Goal: Task Accomplishment & Management: Complete application form

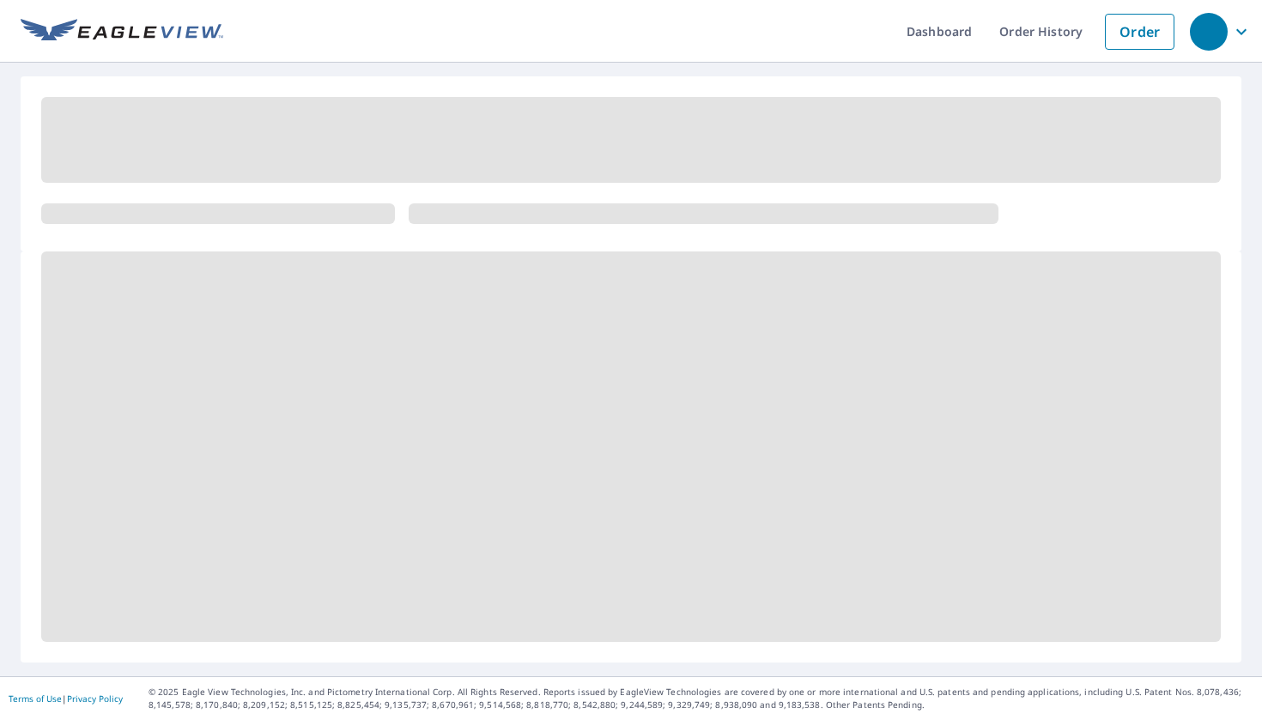
click at [397, 220] on div at bounding box center [630, 214] width 1179 height 34
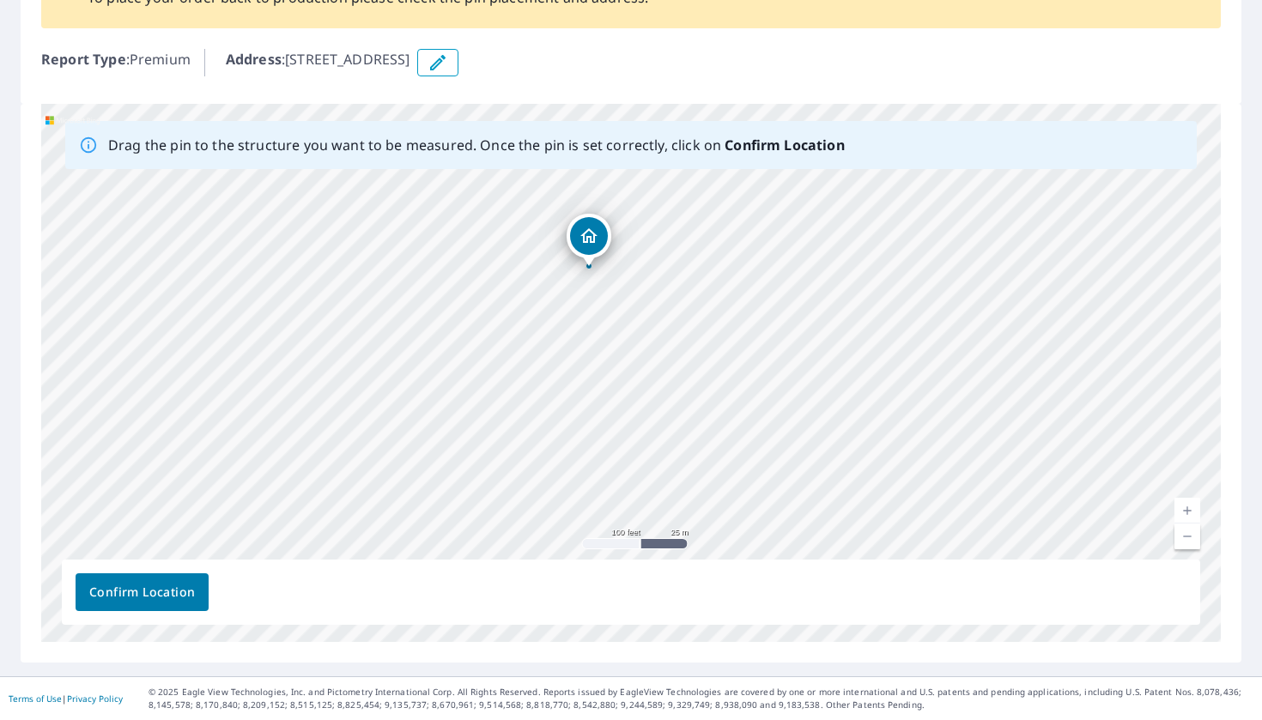
scroll to position [167, 0]
click at [448, 68] on icon "button" at bounding box center [437, 62] width 21 height 21
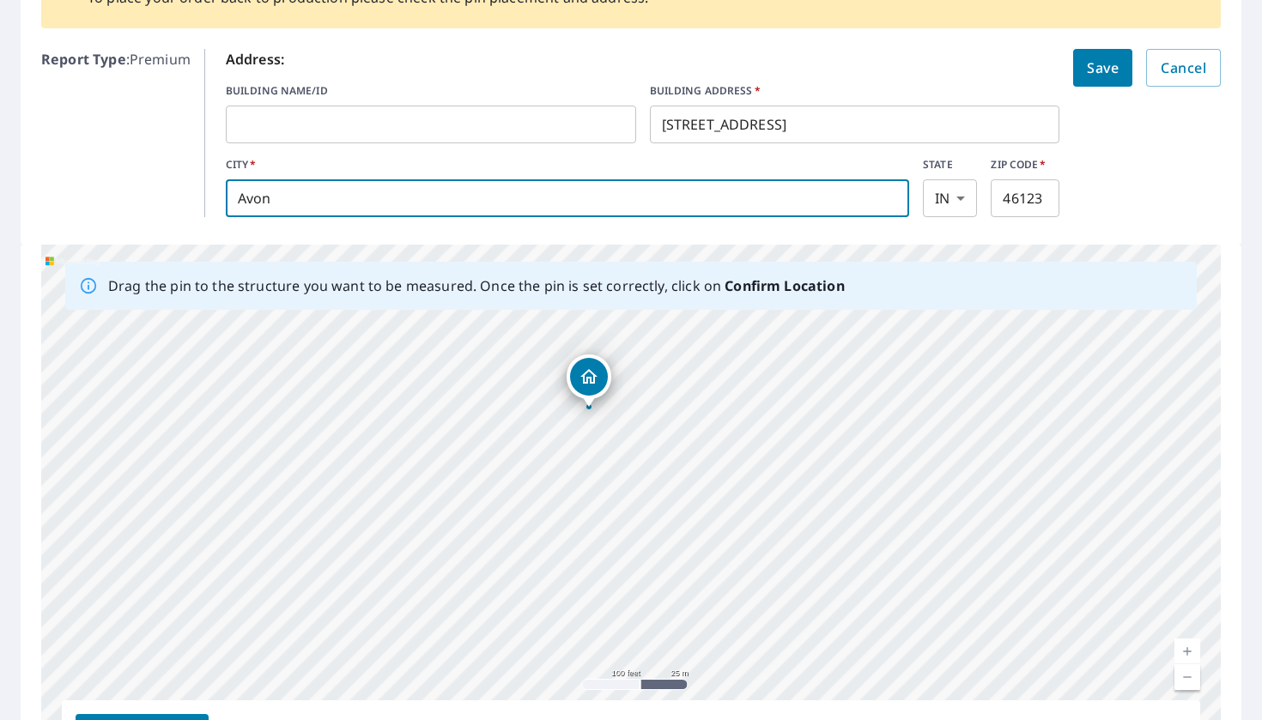
drag, startPoint x: 275, startPoint y: 201, endPoint x: 214, endPoint y: 198, distance: 61.0
click at [214, 199] on div "Address: BUILDING NAME/ID ​ BUILDING ADDRESS   * [STREET_ADDRESS][US_STATE] ​ S…" at bounding box center [712, 133] width 1016 height 168
type input "[GEOGRAPHIC_DATA]"
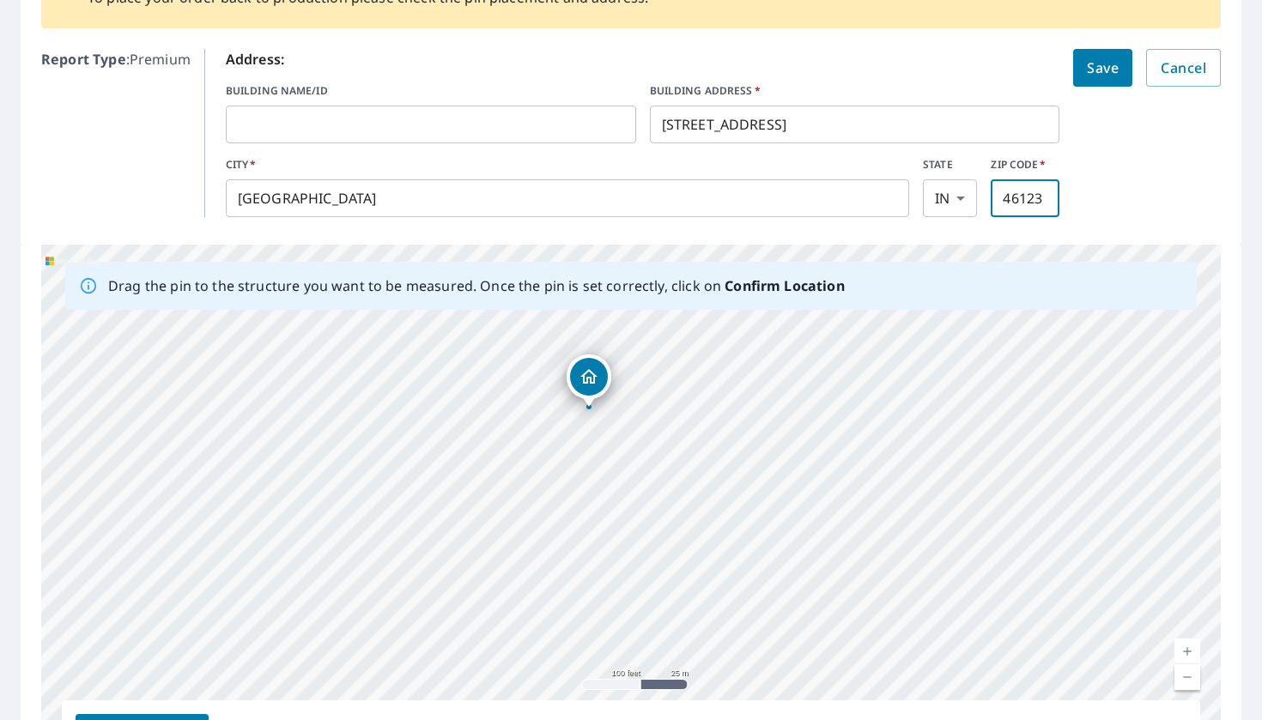
click at [1033, 197] on input "46123" at bounding box center [1025, 198] width 69 height 48
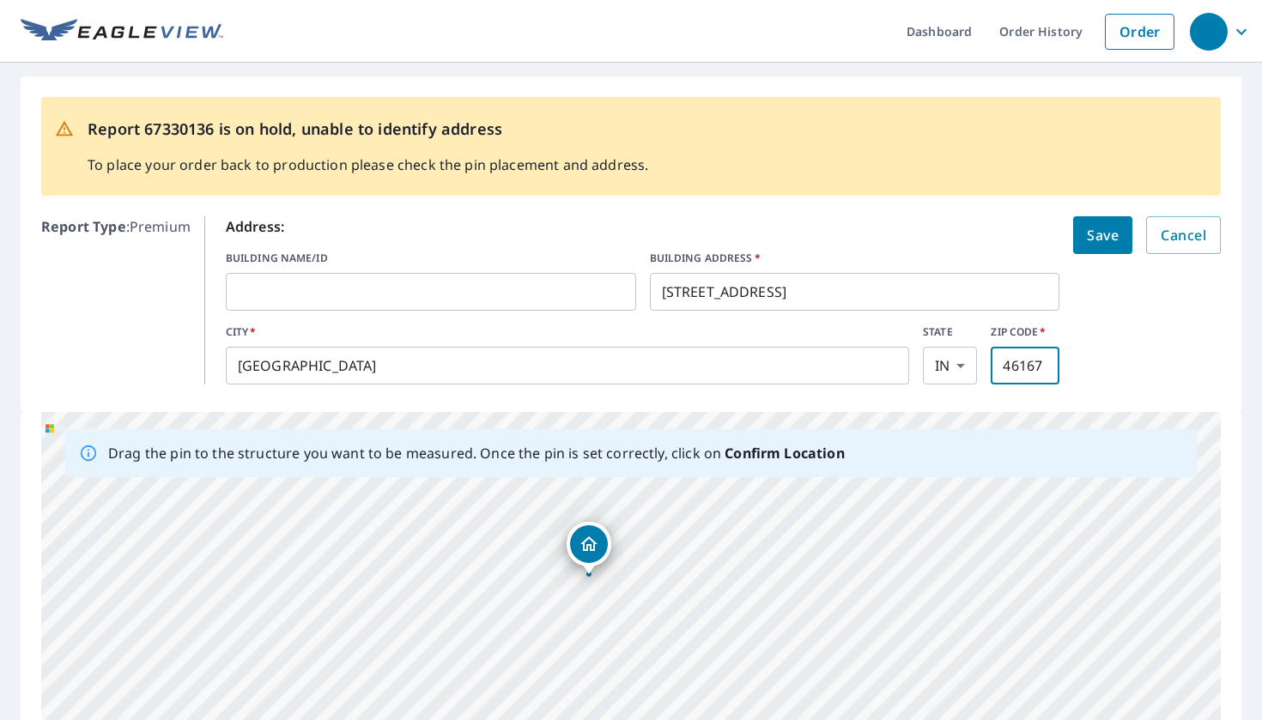
scroll to position [27, 0]
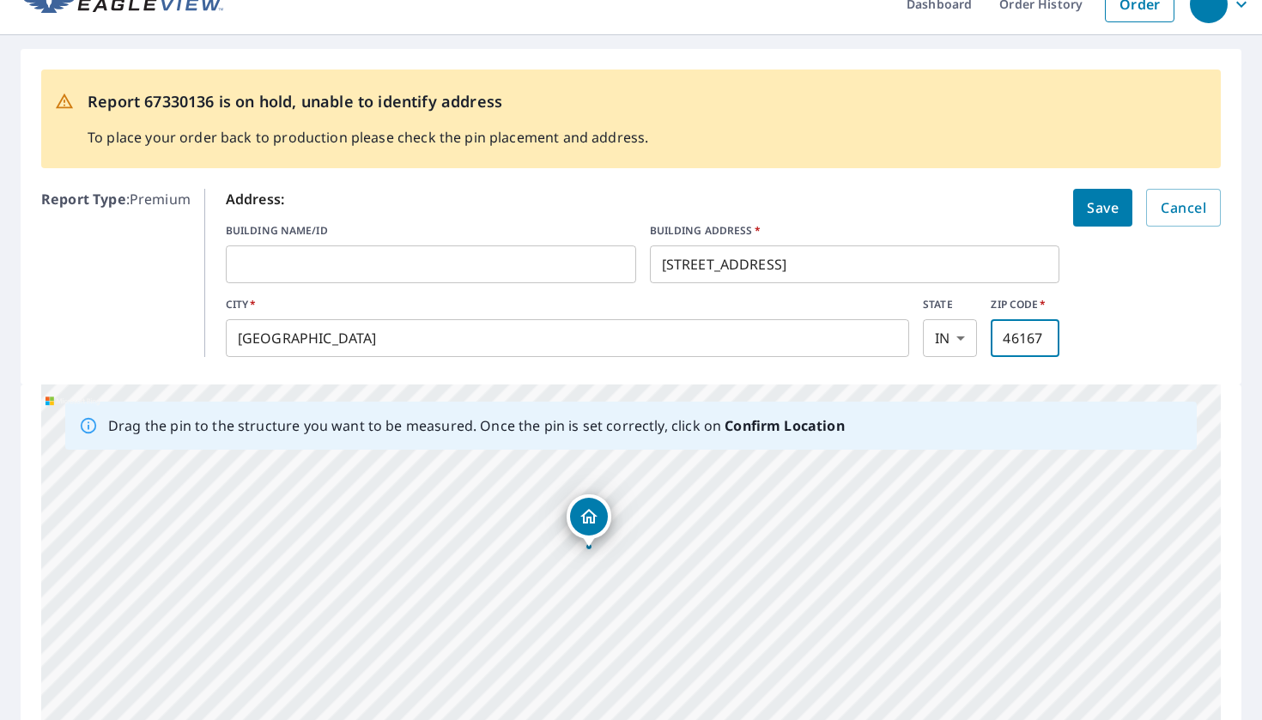
type input "46167"
click at [1100, 211] on span "Save" at bounding box center [1103, 208] width 32 height 24
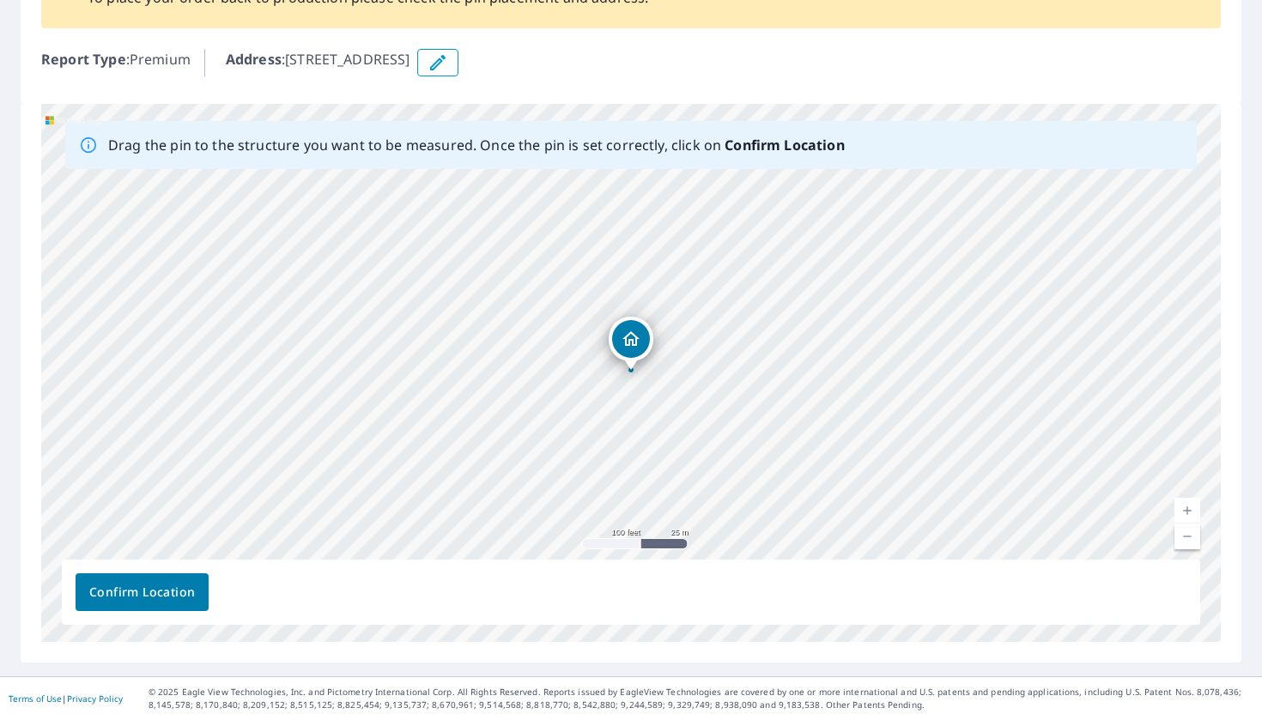
scroll to position [167, 0]
drag, startPoint x: 758, startPoint y: 300, endPoint x: 685, endPoint y: 430, distance: 148.7
click at [685, 430] on div "[STREET_ADDRESS]" at bounding box center [630, 373] width 1179 height 538
drag, startPoint x: 600, startPoint y: 448, endPoint x: 638, endPoint y: 264, distance: 187.5
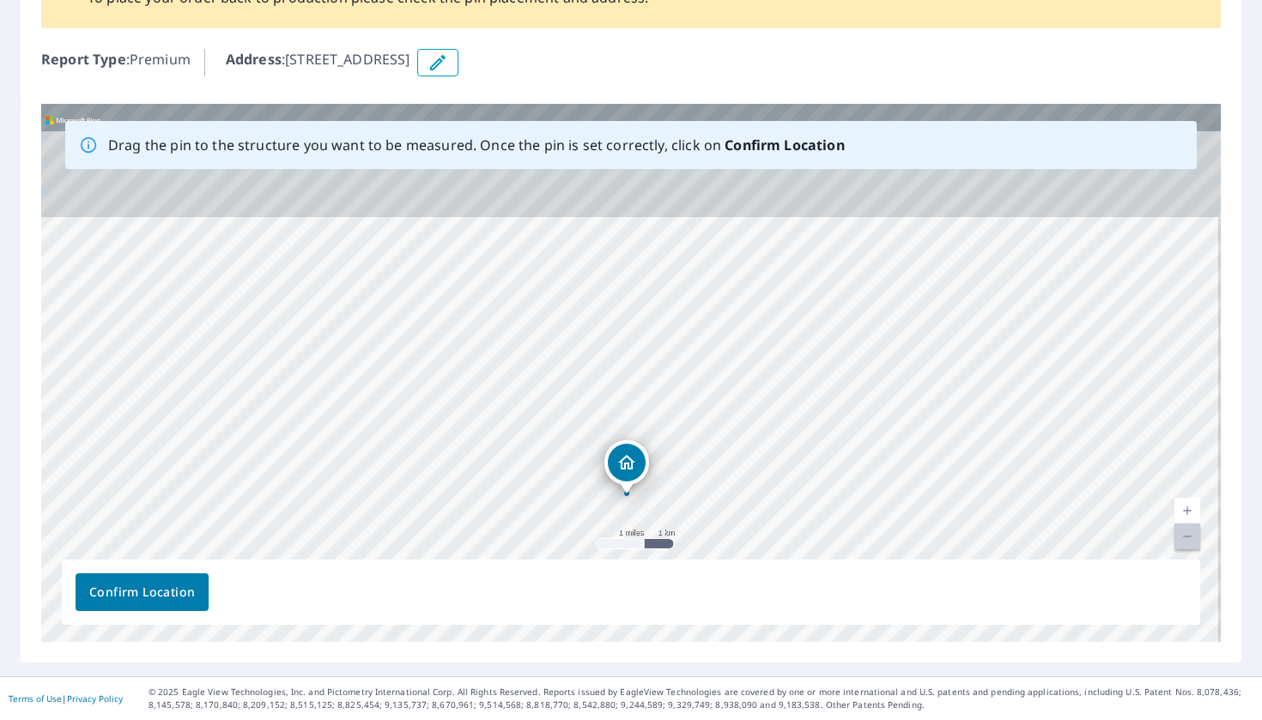
drag, startPoint x: 760, startPoint y: 268, endPoint x: 754, endPoint y: 407, distance: 139.2
click at [754, 407] on div "[STREET_ADDRESS]" at bounding box center [630, 373] width 1179 height 538
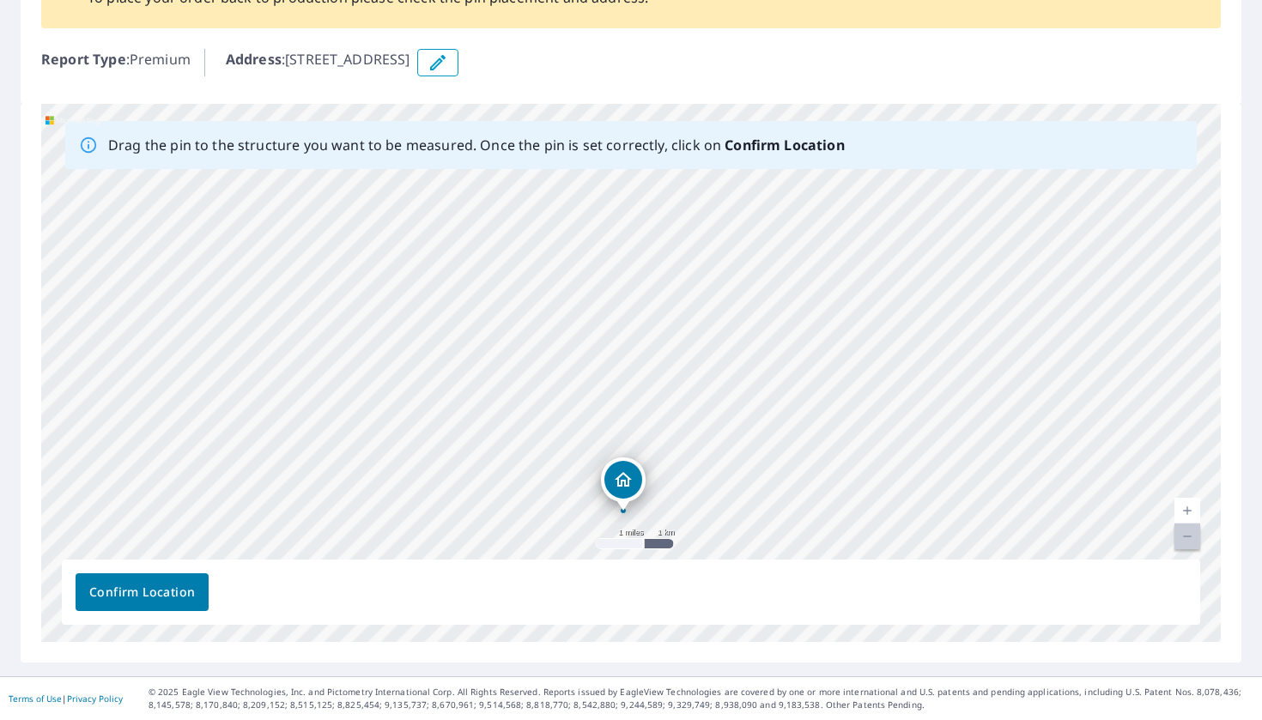
click at [410, 62] on p "Address : [STREET_ADDRESS]" at bounding box center [318, 62] width 185 height 27
click at [410, 64] on p "Address : [STREET_ADDRESS]" at bounding box center [318, 62] width 185 height 27
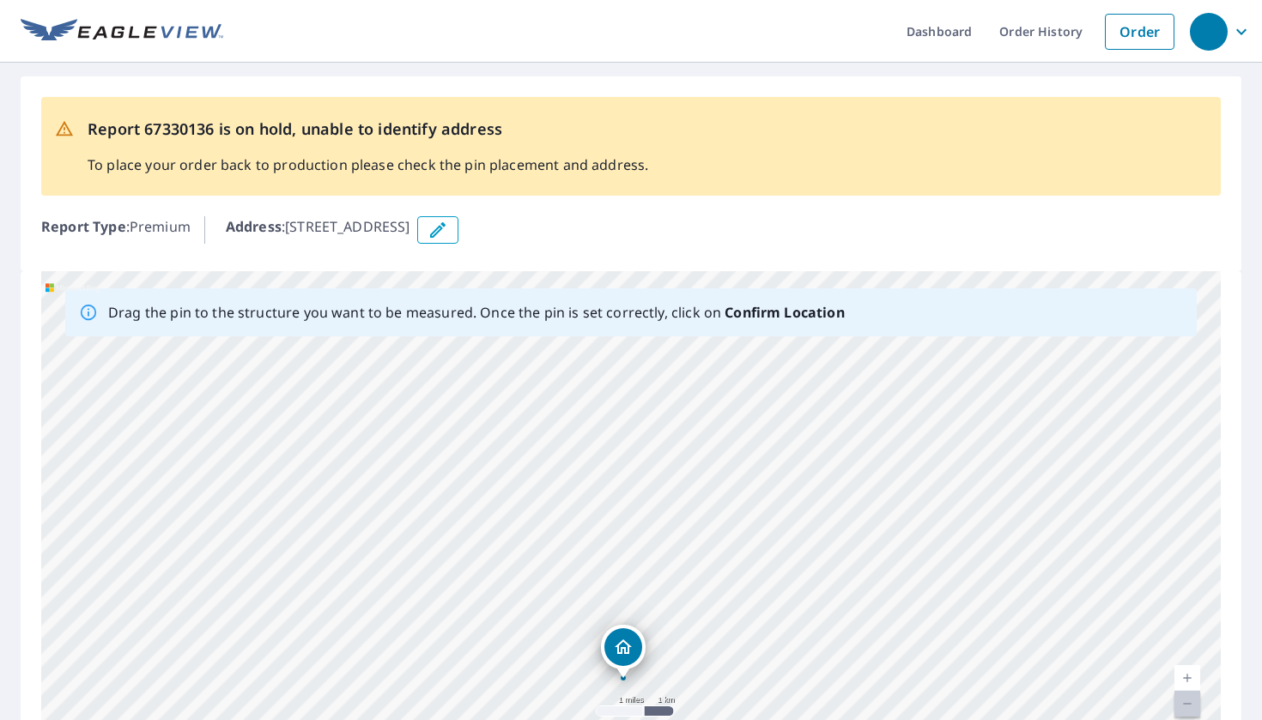
scroll to position [0, 0]
click at [448, 237] on icon "button" at bounding box center [437, 230] width 21 height 21
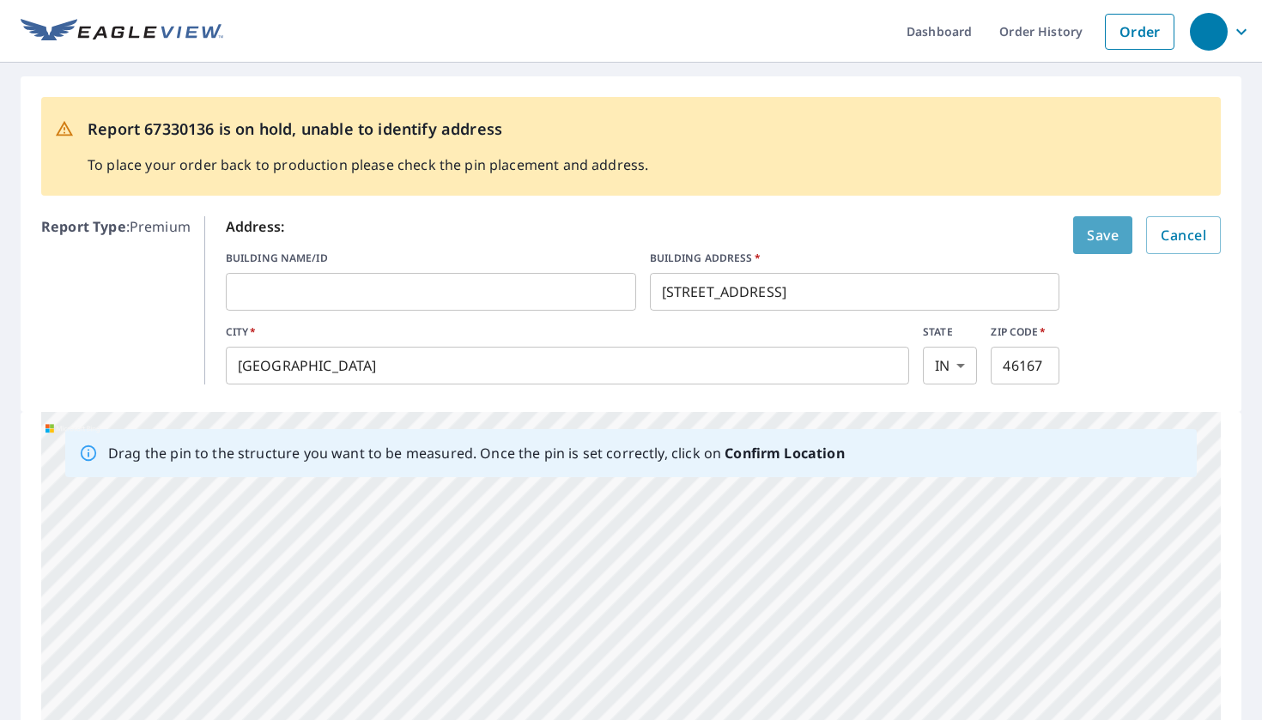
click at [1079, 239] on button "Save" at bounding box center [1102, 235] width 59 height 38
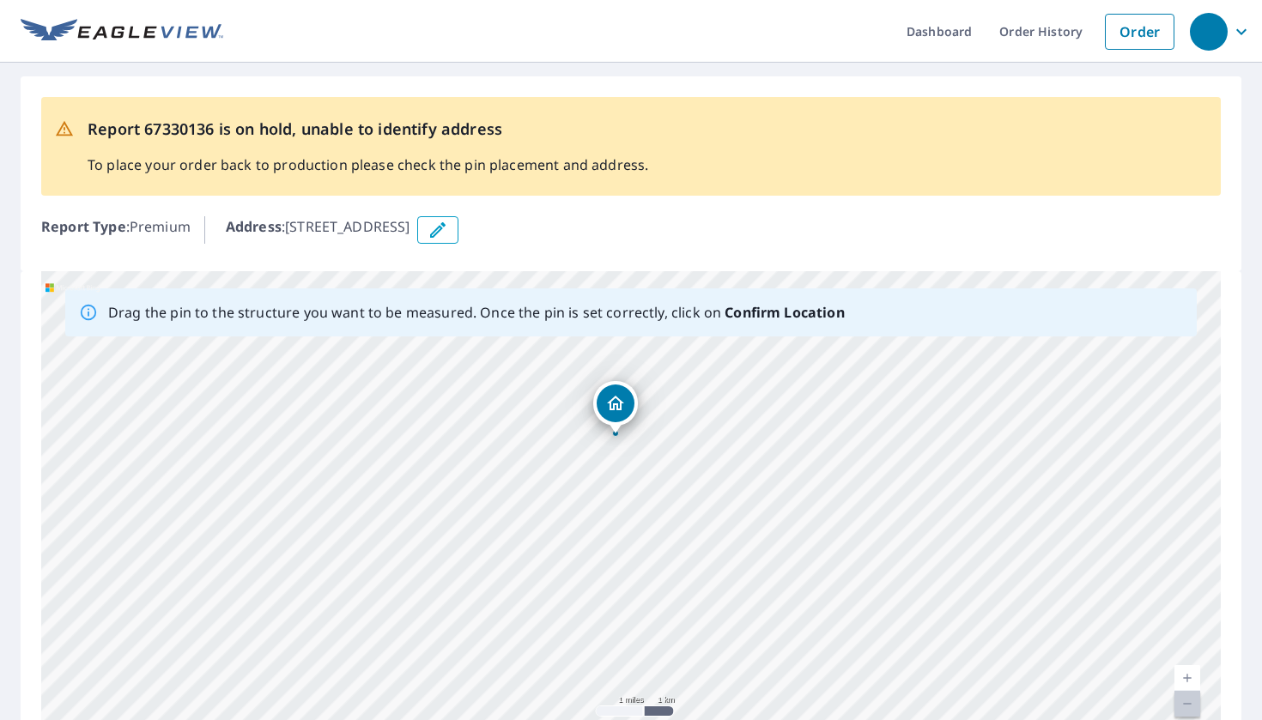
drag, startPoint x: 637, startPoint y: 510, endPoint x: 627, endPoint y: 395, distance: 115.4
click at [628, 393] on div "[STREET_ADDRESS]" at bounding box center [630, 540] width 1179 height 538
drag, startPoint x: 440, startPoint y: 550, endPoint x: 621, endPoint y: 403, distance: 233.7
click at [621, 403] on div "[STREET_ADDRESS]" at bounding box center [630, 540] width 1179 height 538
drag, startPoint x: 548, startPoint y: 515, endPoint x: 633, endPoint y: 334, distance: 200.4
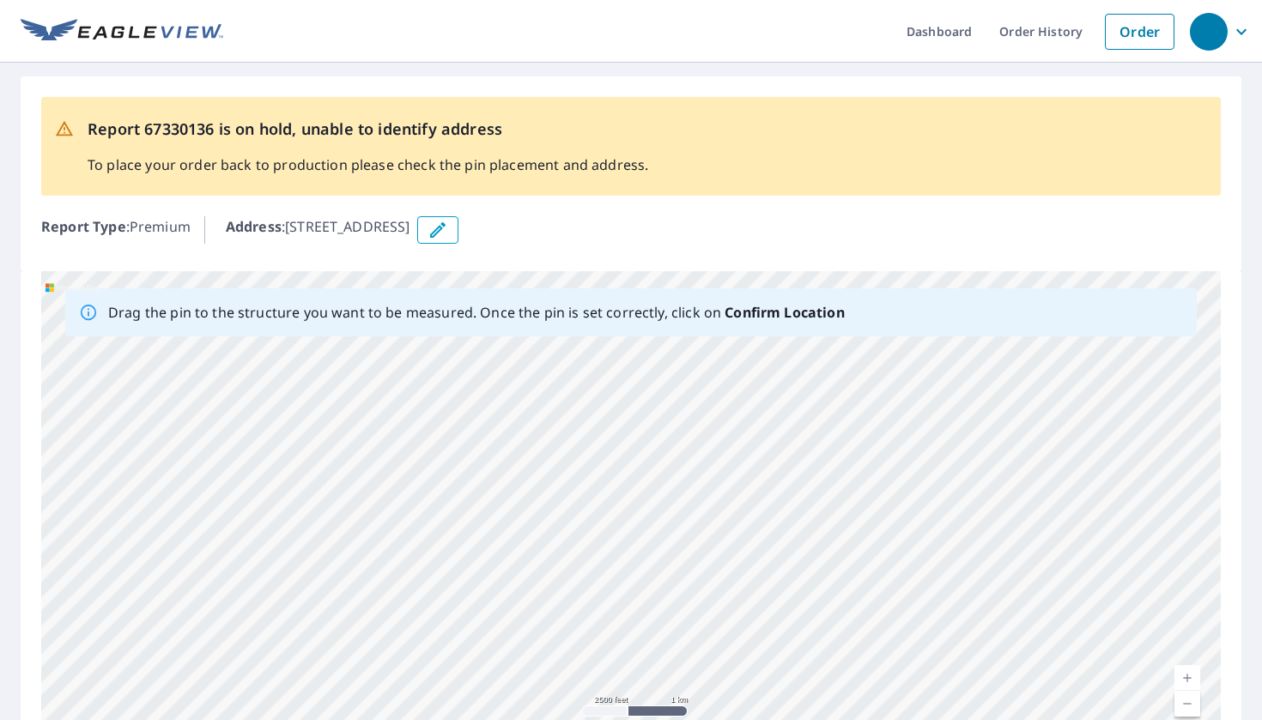
click at [633, 334] on div "Drag the pin to the structure you want to be measured. Once the pin is set corr…" at bounding box center [630, 540] width 1179 height 538
drag, startPoint x: 649, startPoint y: 488, endPoint x: 635, endPoint y: 279, distance: 209.0
click at [638, 280] on div "[STREET_ADDRESS]" at bounding box center [630, 540] width 1179 height 538
drag, startPoint x: 624, startPoint y: 574, endPoint x: 597, endPoint y: 658, distance: 87.7
click at [595, 656] on div "[STREET_ADDRESS]" at bounding box center [630, 540] width 1179 height 538
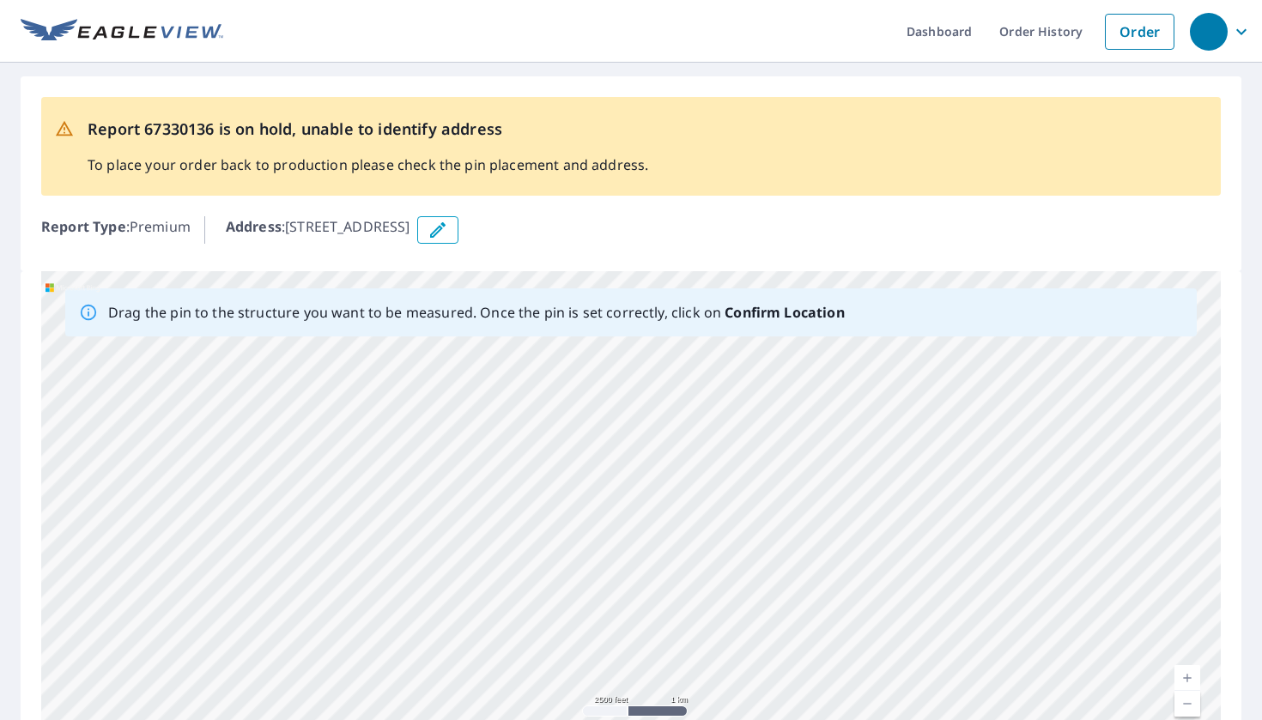
drag, startPoint x: 604, startPoint y: 471, endPoint x: 609, endPoint y: 651, distance: 179.5
click at [606, 644] on div "[STREET_ADDRESS]" at bounding box center [630, 540] width 1179 height 538
drag, startPoint x: 592, startPoint y: 466, endPoint x: 587, endPoint y: 659, distance: 193.2
click at [587, 658] on div "[STREET_ADDRESS]" at bounding box center [630, 540] width 1179 height 538
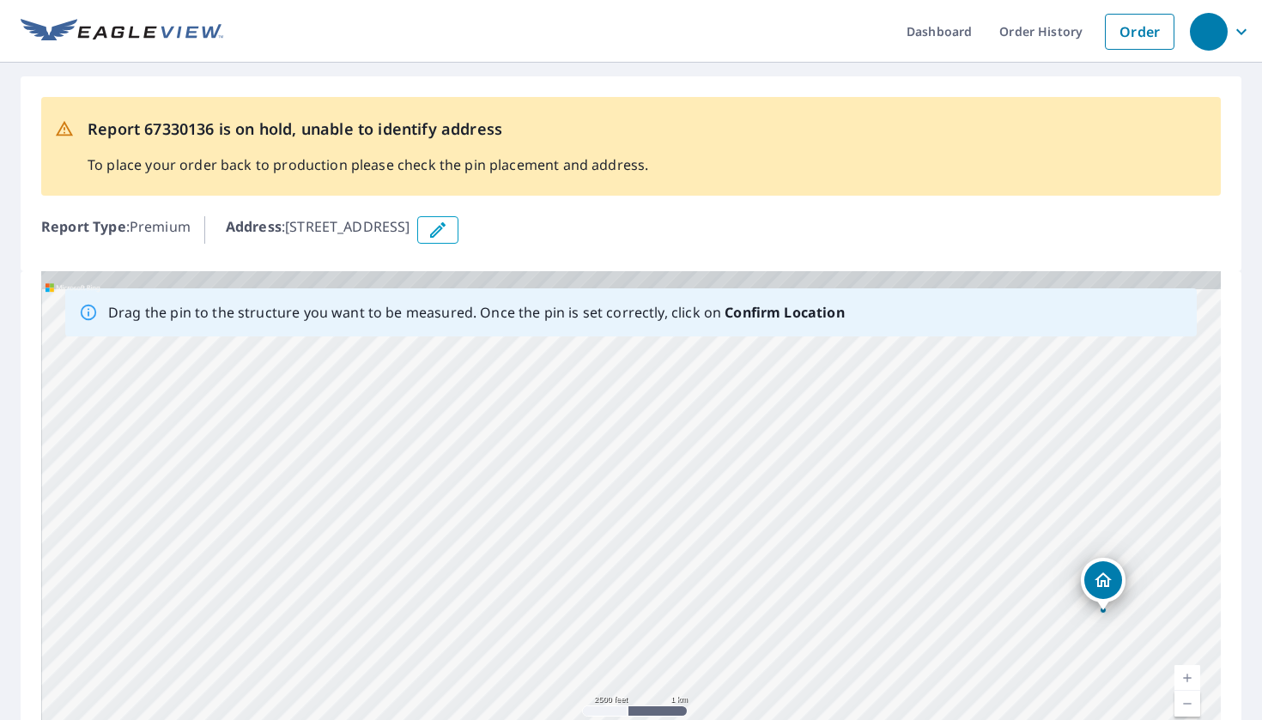
drag, startPoint x: 612, startPoint y: 475, endPoint x: 625, endPoint y: 666, distance: 191.8
click at [625, 666] on div "[STREET_ADDRESS]" at bounding box center [630, 540] width 1179 height 538
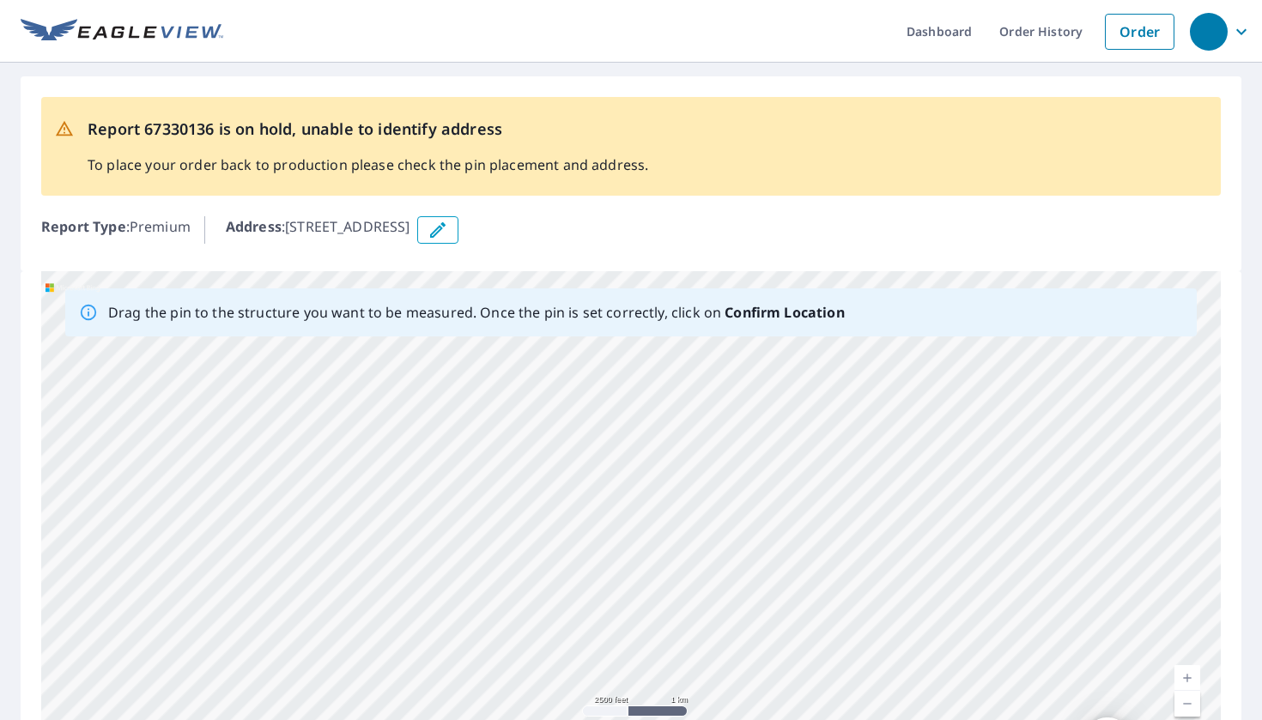
drag, startPoint x: 590, startPoint y: 528, endPoint x: 582, endPoint y: 625, distance: 97.3
click at [582, 625] on div "[STREET_ADDRESS]" at bounding box center [630, 540] width 1179 height 538
drag, startPoint x: 612, startPoint y: 631, endPoint x: 609, endPoint y: 494, distance: 136.5
click at [609, 494] on div "[STREET_ADDRESS]" at bounding box center [630, 540] width 1179 height 538
drag, startPoint x: 588, startPoint y: 603, endPoint x: 584, endPoint y: 370, distance: 233.5
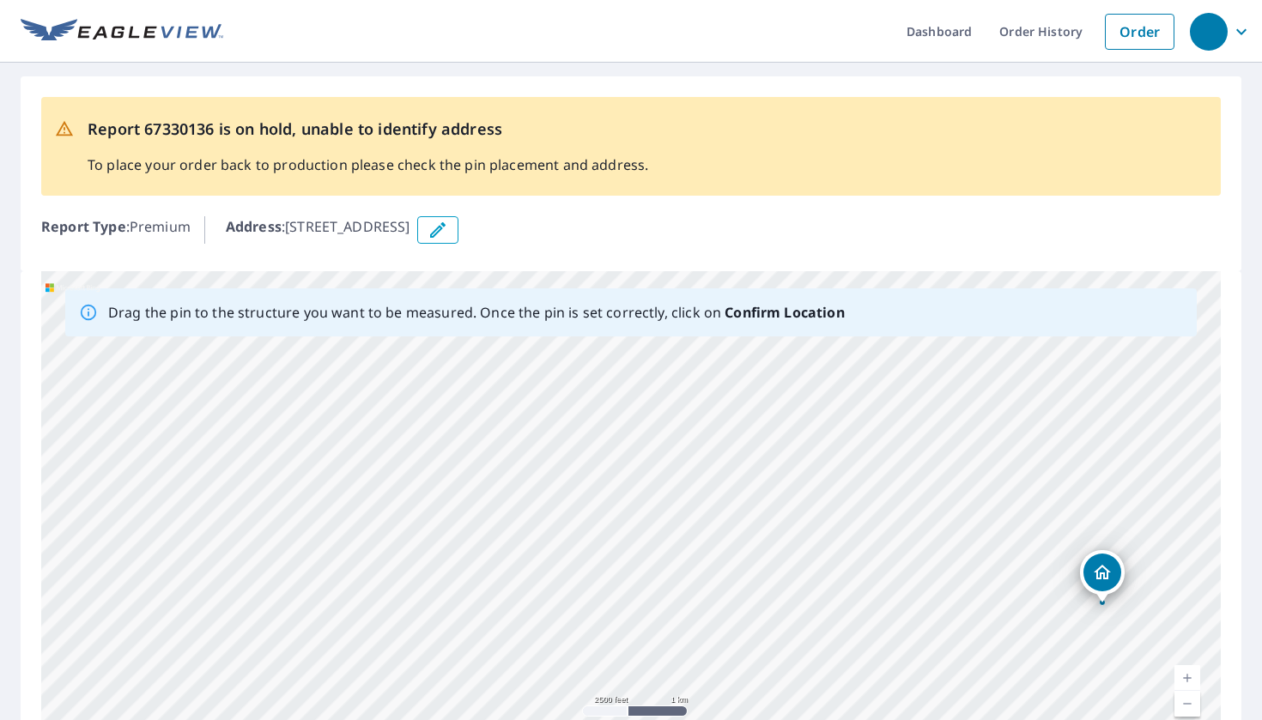
click at [584, 370] on div "[STREET_ADDRESS]" at bounding box center [630, 540] width 1179 height 538
drag, startPoint x: 652, startPoint y: 591, endPoint x: 562, endPoint y: 534, distance: 106.2
click at [569, 541] on div "[STREET_ADDRESS]" at bounding box center [630, 540] width 1179 height 538
drag, startPoint x: 562, startPoint y: 534, endPoint x: 561, endPoint y: 398, distance: 135.6
click at [561, 398] on div "[STREET_ADDRESS]" at bounding box center [630, 540] width 1179 height 538
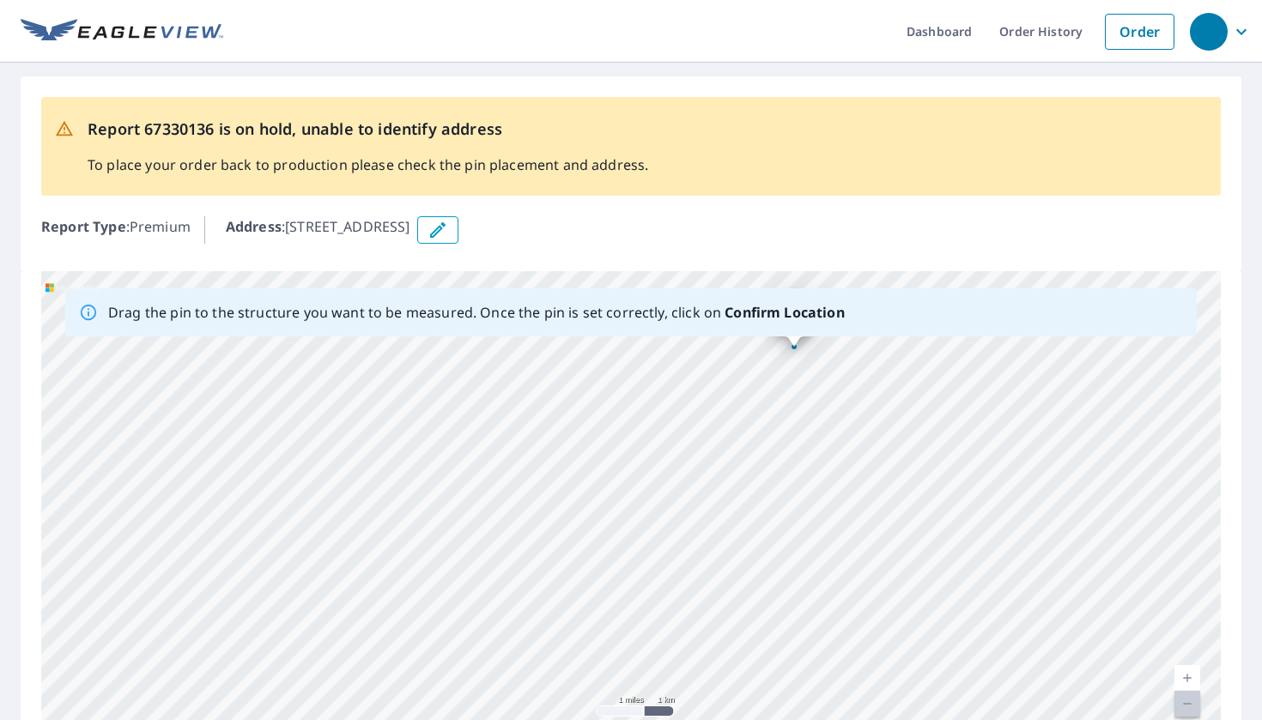
drag, startPoint x: 557, startPoint y: 525, endPoint x: 562, endPoint y: 568, distance: 43.2
click at [562, 568] on div "[STREET_ADDRESS]" at bounding box center [630, 540] width 1179 height 538
drag, startPoint x: 562, startPoint y: 420, endPoint x: 562, endPoint y: 487, distance: 67.0
click at [562, 487] on div "[STREET_ADDRESS]" at bounding box center [630, 540] width 1179 height 538
drag, startPoint x: 563, startPoint y: 458, endPoint x: 658, endPoint y: 607, distance: 176.7
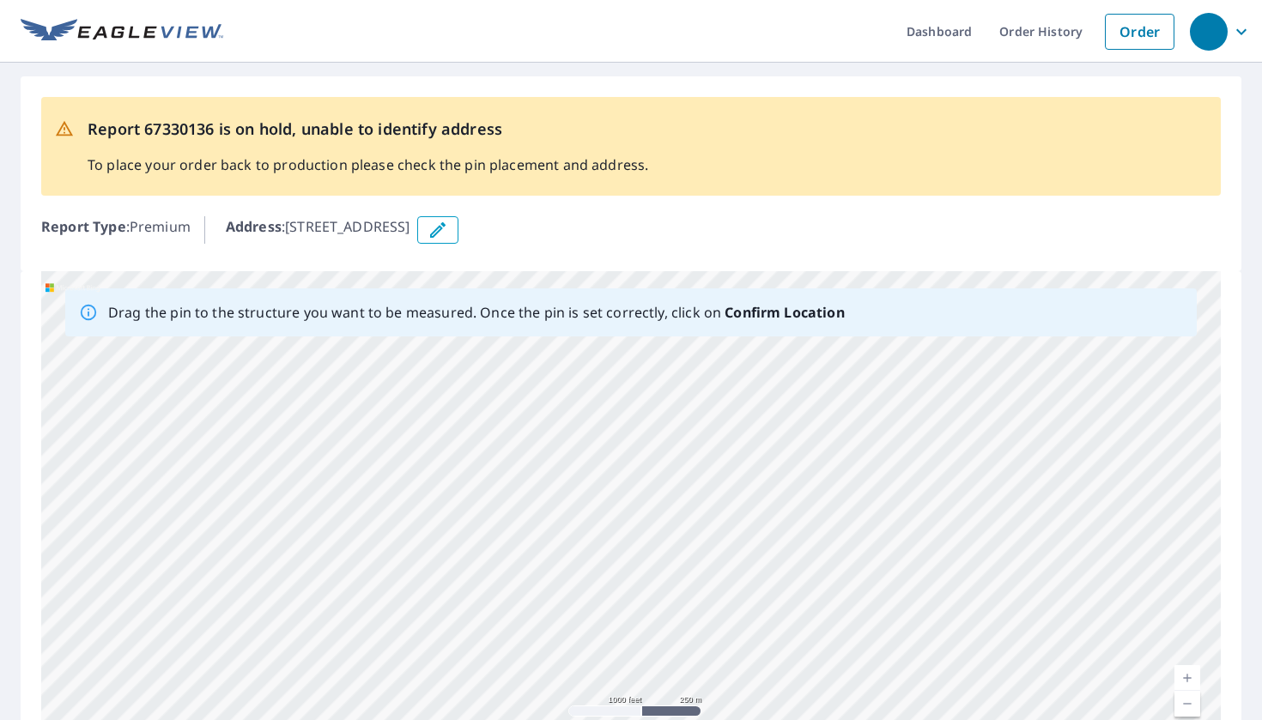
click at [655, 606] on div "[STREET_ADDRESS]" at bounding box center [630, 540] width 1179 height 538
drag, startPoint x: 595, startPoint y: 487, endPoint x: 640, endPoint y: 683, distance: 201.8
click at [639, 682] on div "[STREET_ADDRESS]" at bounding box center [630, 540] width 1179 height 538
drag, startPoint x: 477, startPoint y: 546, endPoint x: 713, endPoint y: 576, distance: 238.0
click at [713, 576] on div "[STREET_ADDRESS]" at bounding box center [630, 540] width 1179 height 538
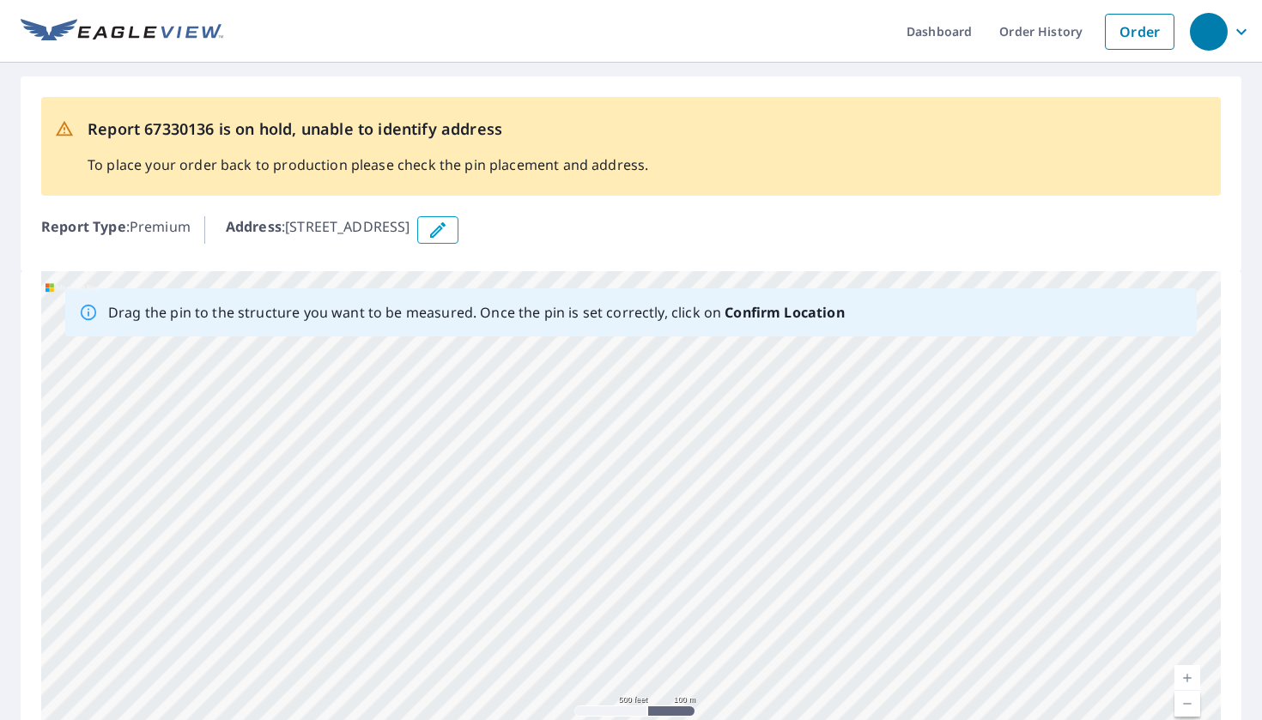
click at [472, 488] on div "[STREET_ADDRESS]" at bounding box center [630, 540] width 1179 height 538
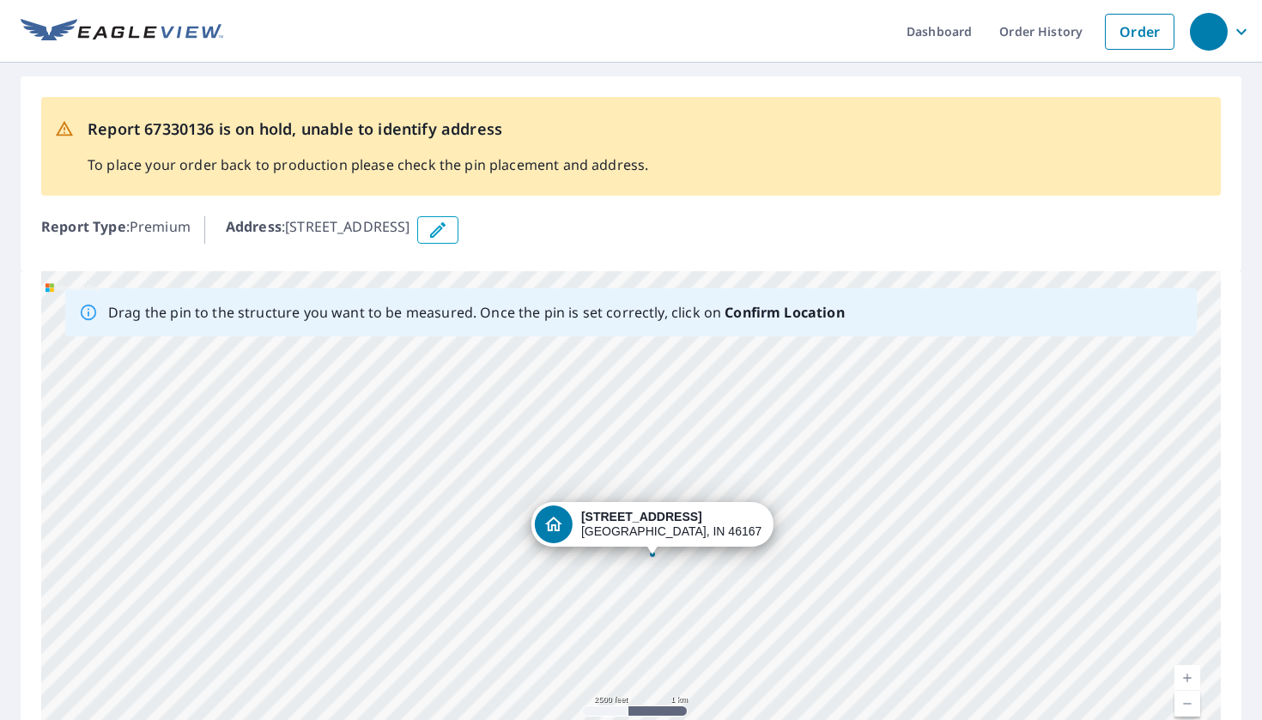
click at [651, 589] on div "[STREET_ADDRESS]" at bounding box center [630, 540] width 1179 height 538
click at [508, 575] on div "[STREET_ADDRESS]" at bounding box center [630, 540] width 1179 height 538
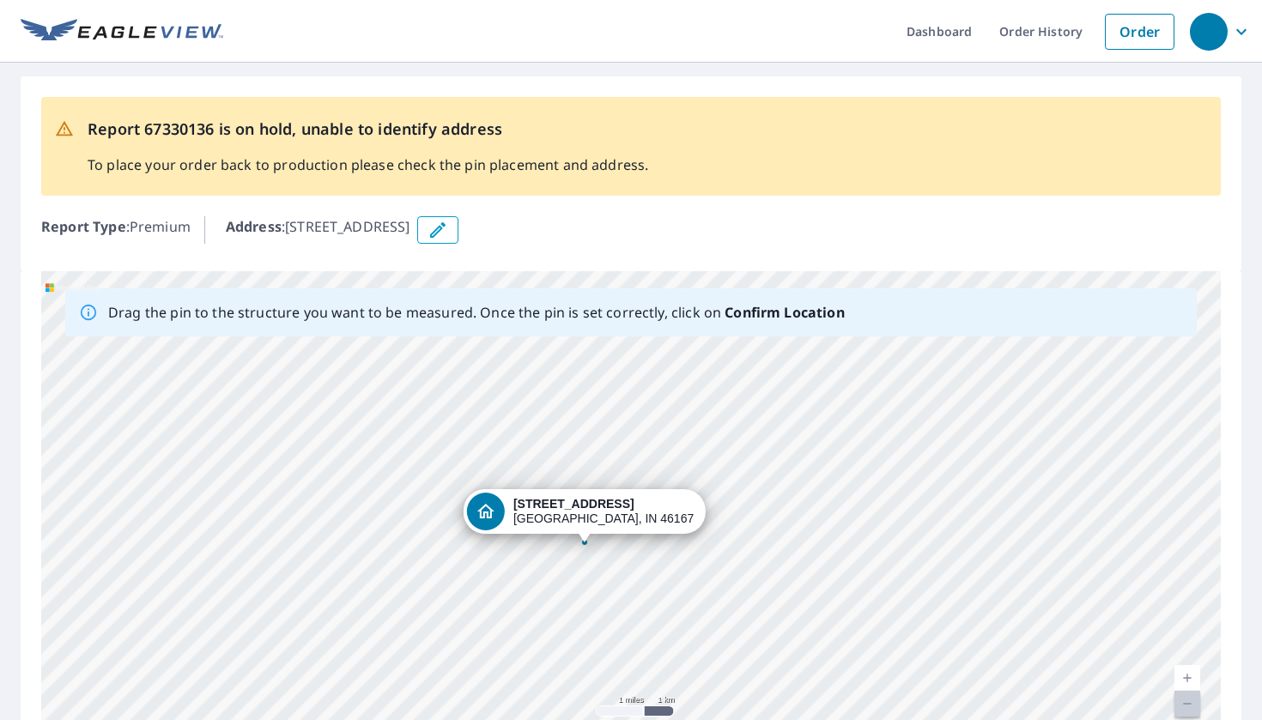
click at [445, 231] on icon "button" at bounding box center [437, 229] width 15 height 15
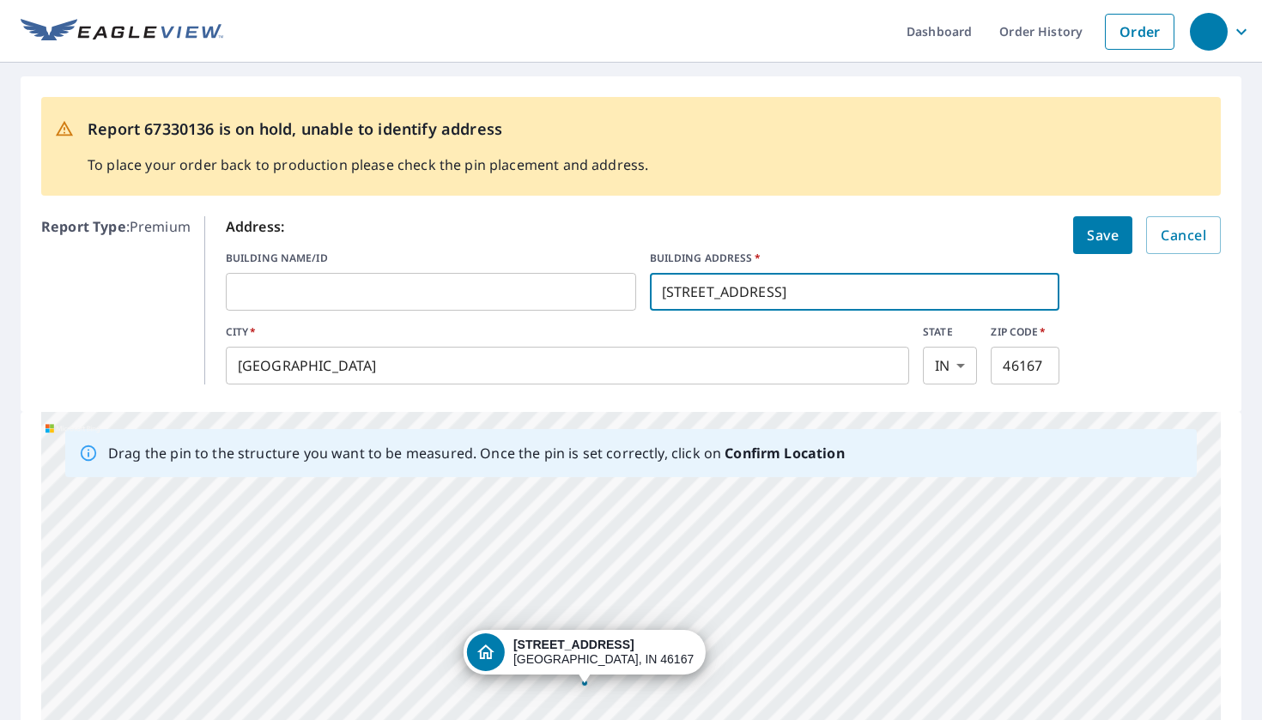
click at [829, 287] on input "[STREET_ADDRESS]" at bounding box center [855, 292] width 410 height 48
type input "[STREET_ADDRESS]"
click at [1101, 239] on span "Save" at bounding box center [1103, 235] width 32 height 24
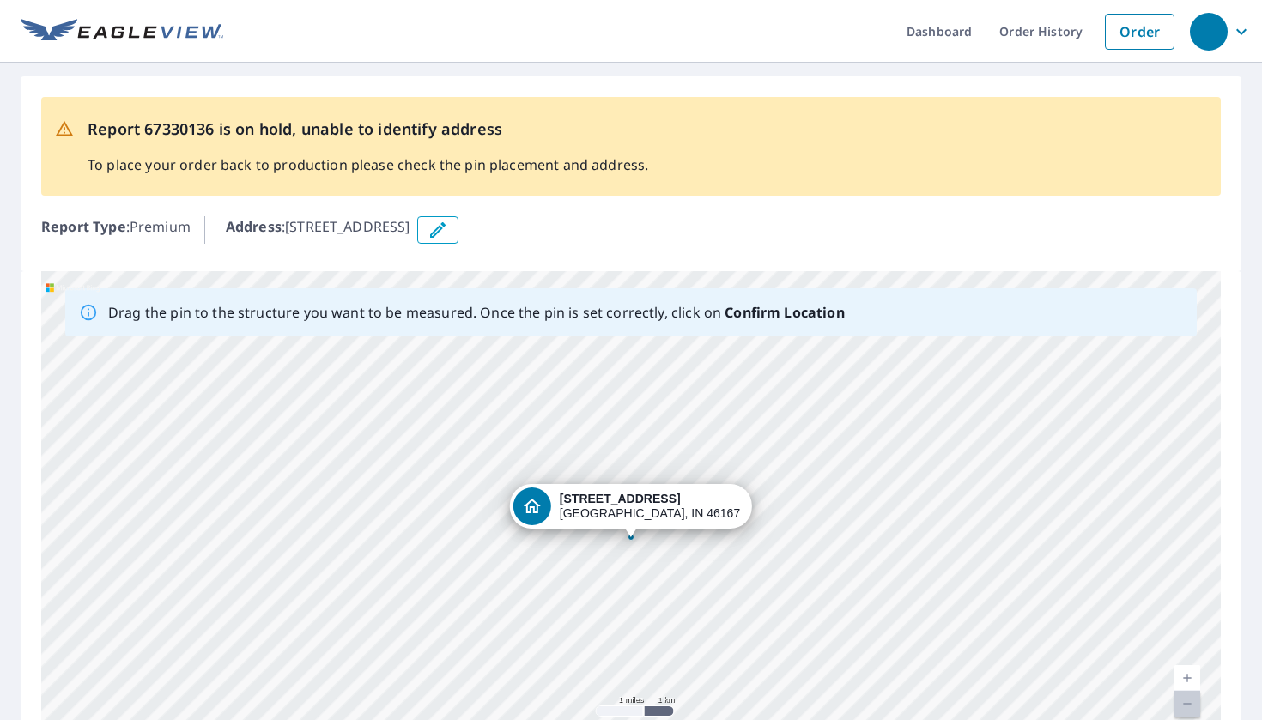
click at [509, 593] on div "[STREET_ADDRESS]" at bounding box center [630, 540] width 1179 height 538
click at [469, 585] on div "[STREET_ADDRESS]" at bounding box center [630, 540] width 1179 height 538
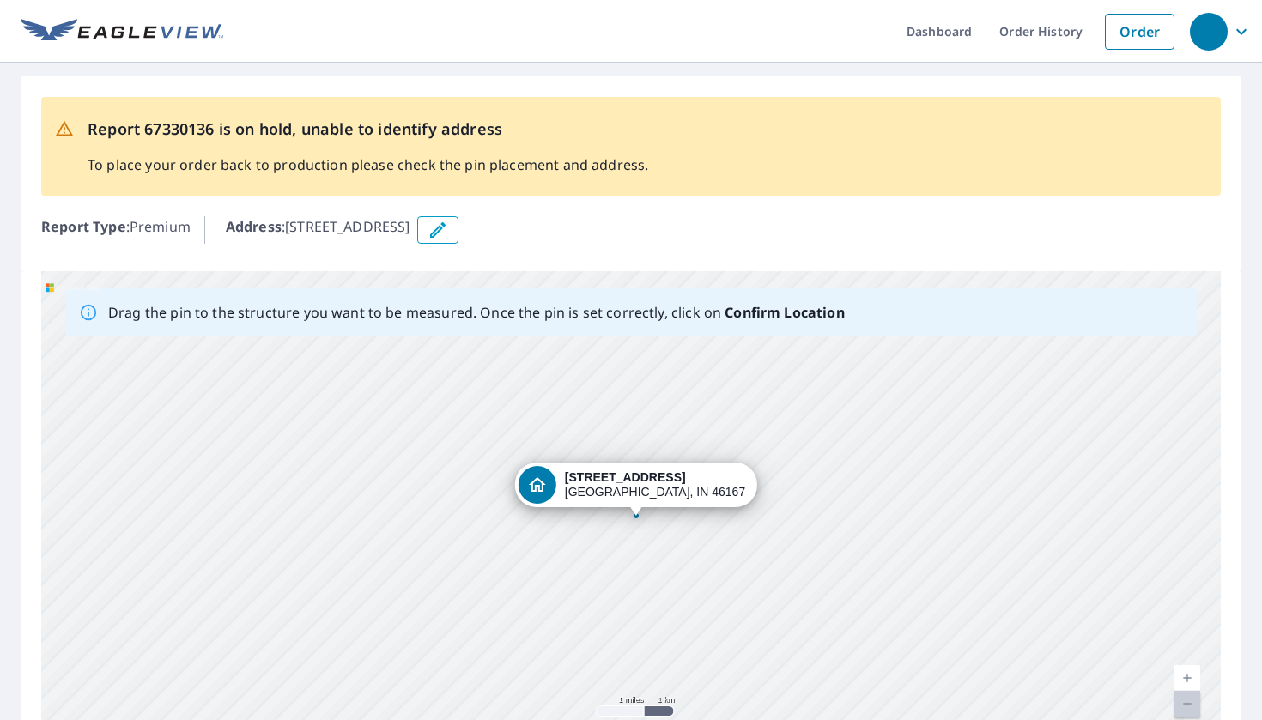
drag, startPoint x: 408, startPoint y: 559, endPoint x: 502, endPoint y: 390, distance: 193.7
click at [501, 392] on div "[STREET_ADDRESS]" at bounding box center [630, 540] width 1179 height 538
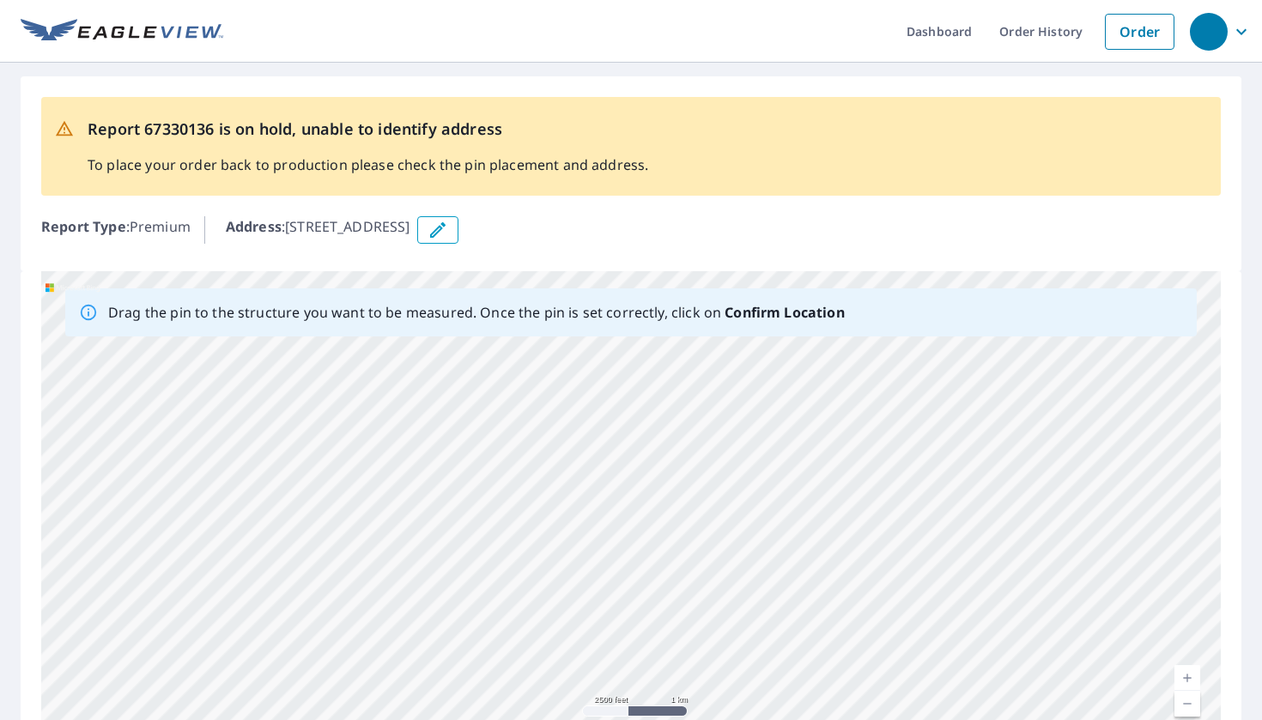
drag, startPoint x: 578, startPoint y: 487, endPoint x: 574, endPoint y: 674, distance: 187.2
click at [574, 674] on div "[STREET_ADDRESS]" at bounding box center [630, 540] width 1179 height 538
drag, startPoint x: 561, startPoint y: 407, endPoint x: 561, endPoint y: 612, distance: 205.2
click at [561, 612] on div "[STREET_ADDRESS]" at bounding box center [630, 540] width 1179 height 538
drag, startPoint x: 569, startPoint y: 499, endPoint x: 579, endPoint y: 546, distance: 48.3
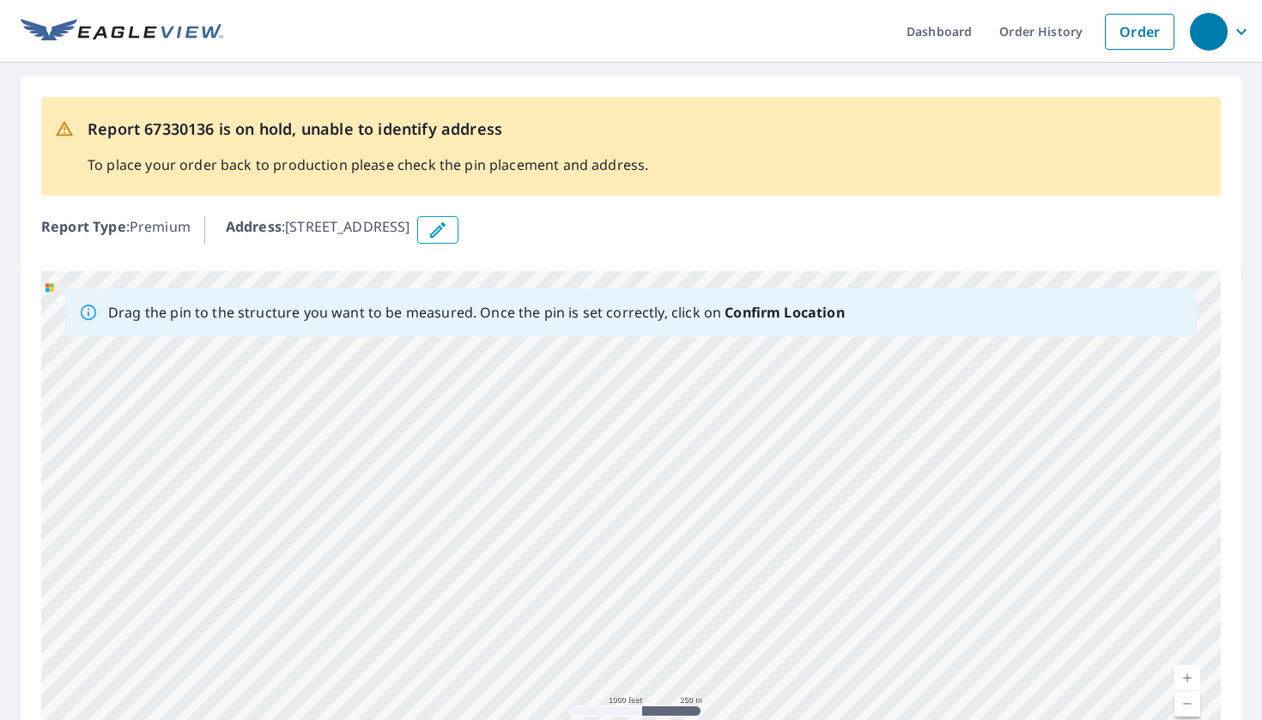
click at [579, 546] on div "[STREET_ADDRESS]" at bounding box center [630, 540] width 1179 height 538
drag, startPoint x: 566, startPoint y: 566, endPoint x: 991, endPoint y: 596, distance: 426.8
click at [991, 596] on div "[STREET_ADDRESS]" at bounding box center [630, 540] width 1179 height 538
drag, startPoint x: 373, startPoint y: 613, endPoint x: 393, endPoint y: 613, distance: 19.7
click at [393, 613] on div "[STREET_ADDRESS]" at bounding box center [630, 540] width 1179 height 538
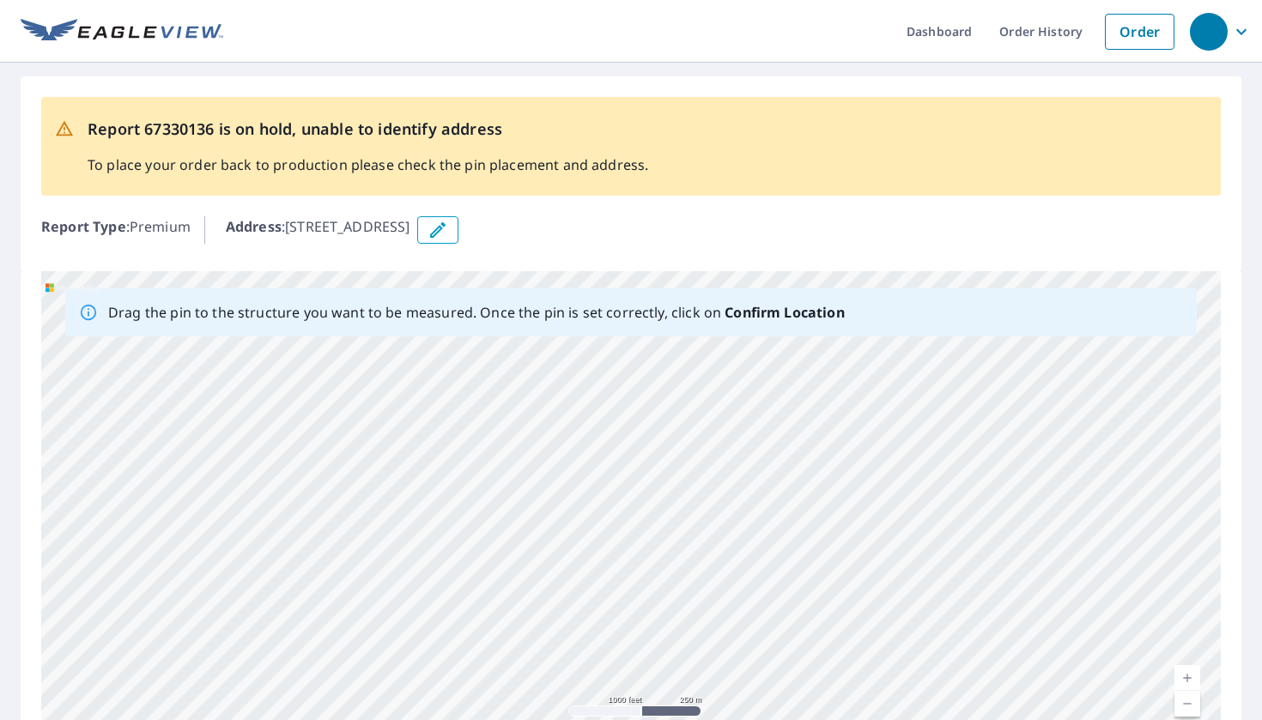
click at [325, 579] on div "[STREET_ADDRESS]" at bounding box center [630, 540] width 1179 height 538
click at [325, 580] on div "[STREET_ADDRESS]" at bounding box center [630, 540] width 1179 height 538
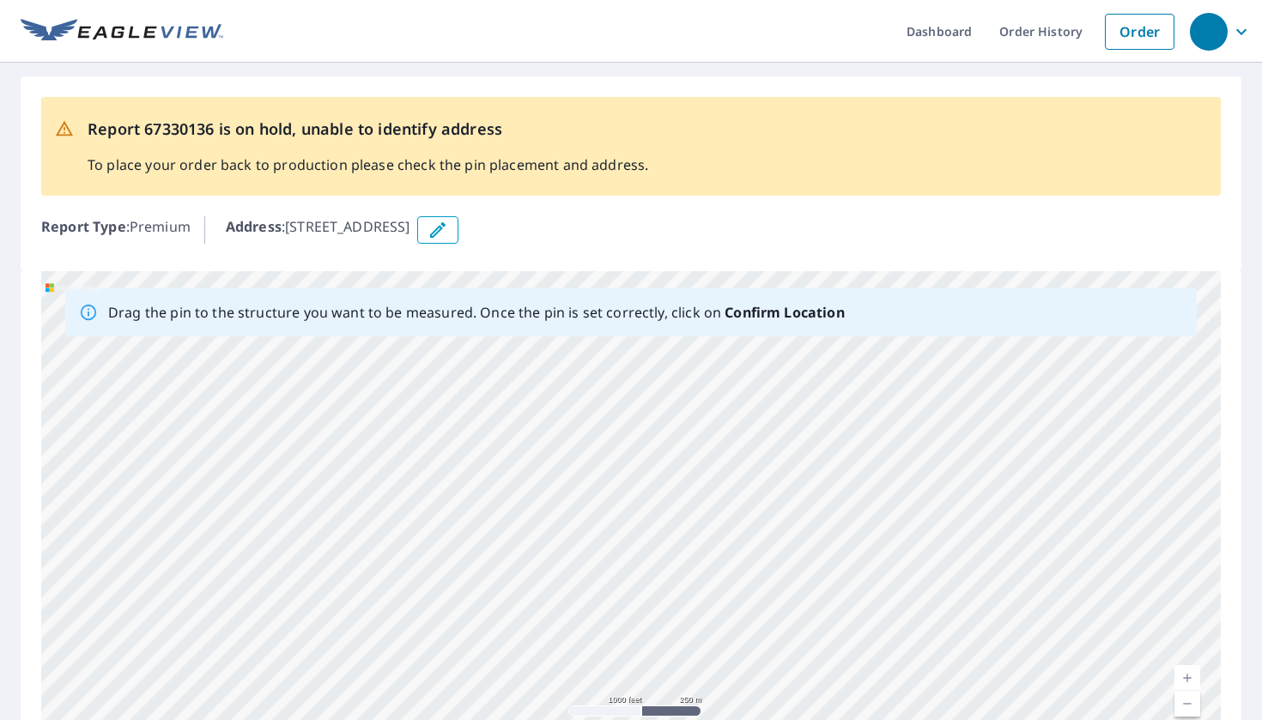
click at [325, 580] on div "[STREET_ADDRESS]" at bounding box center [630, 540] width 1179 height 538
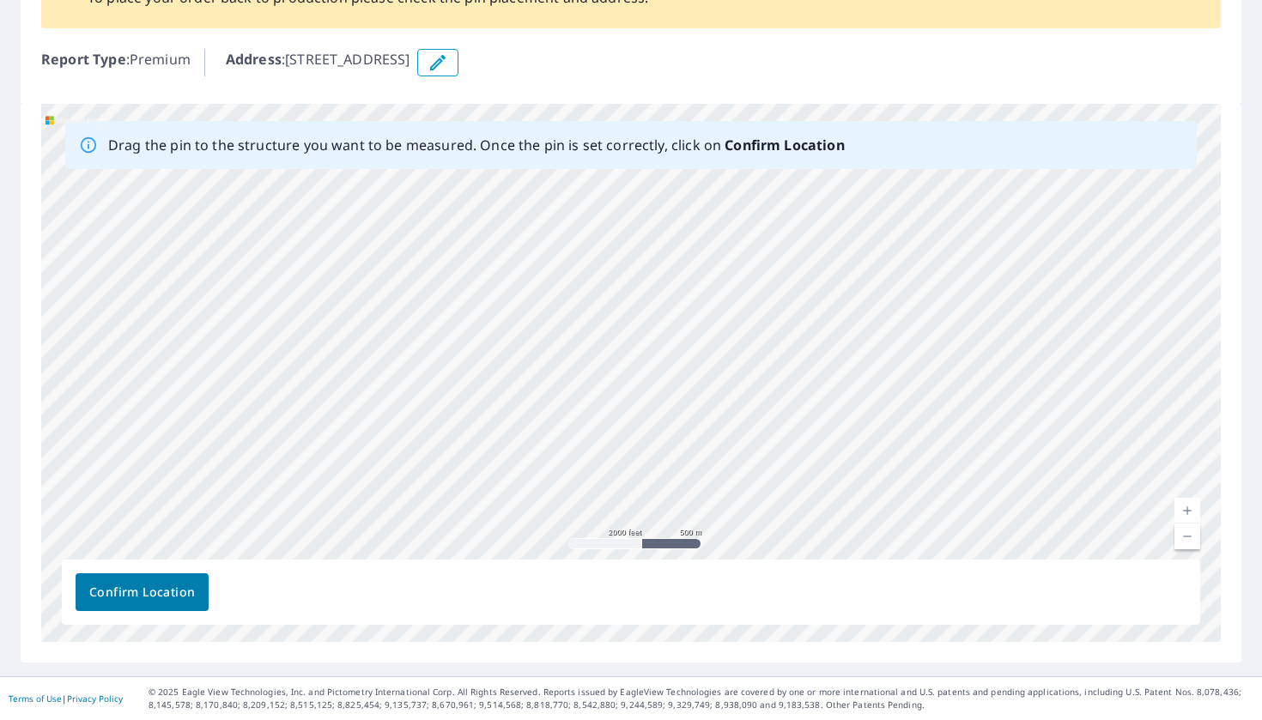
scroll to position [167, 0]
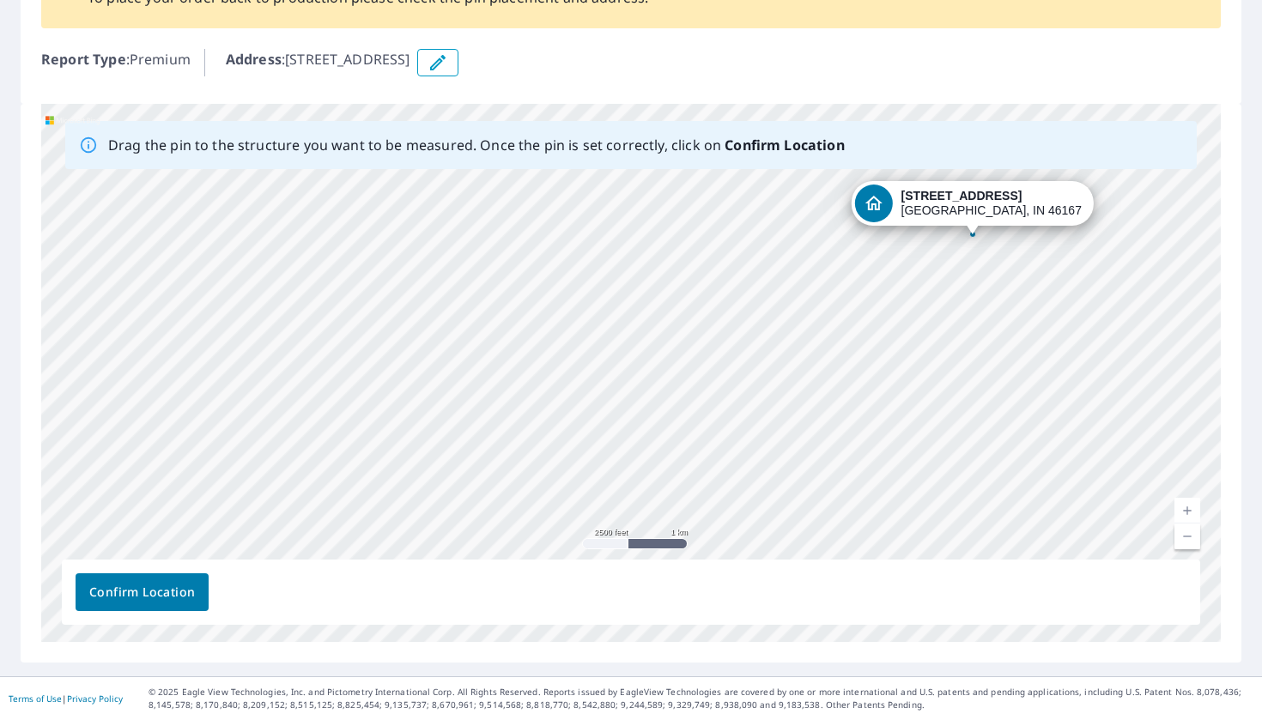
click at [553, 398] on div "[STREET_ADDRESS]" at bounding box center [630, 373] width 1179 height 538
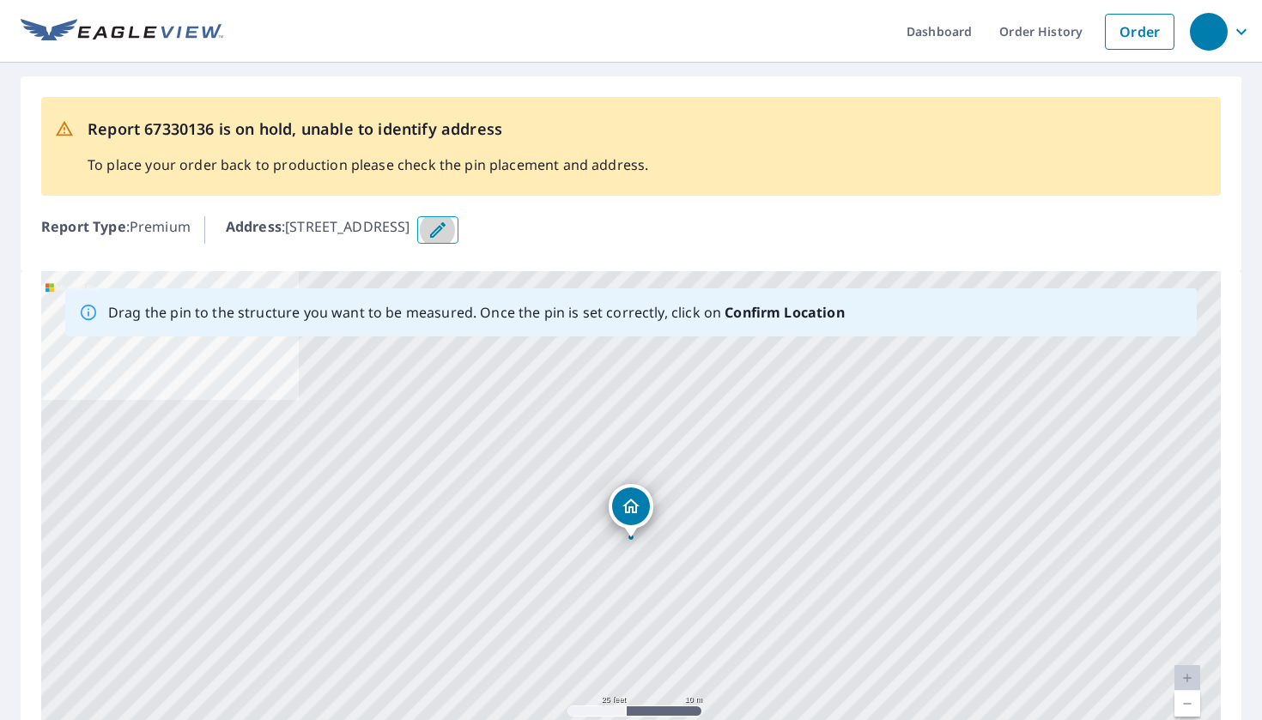
click at [445, 230] on icon "button" at bounding box center [437, 229] width 15 height 15
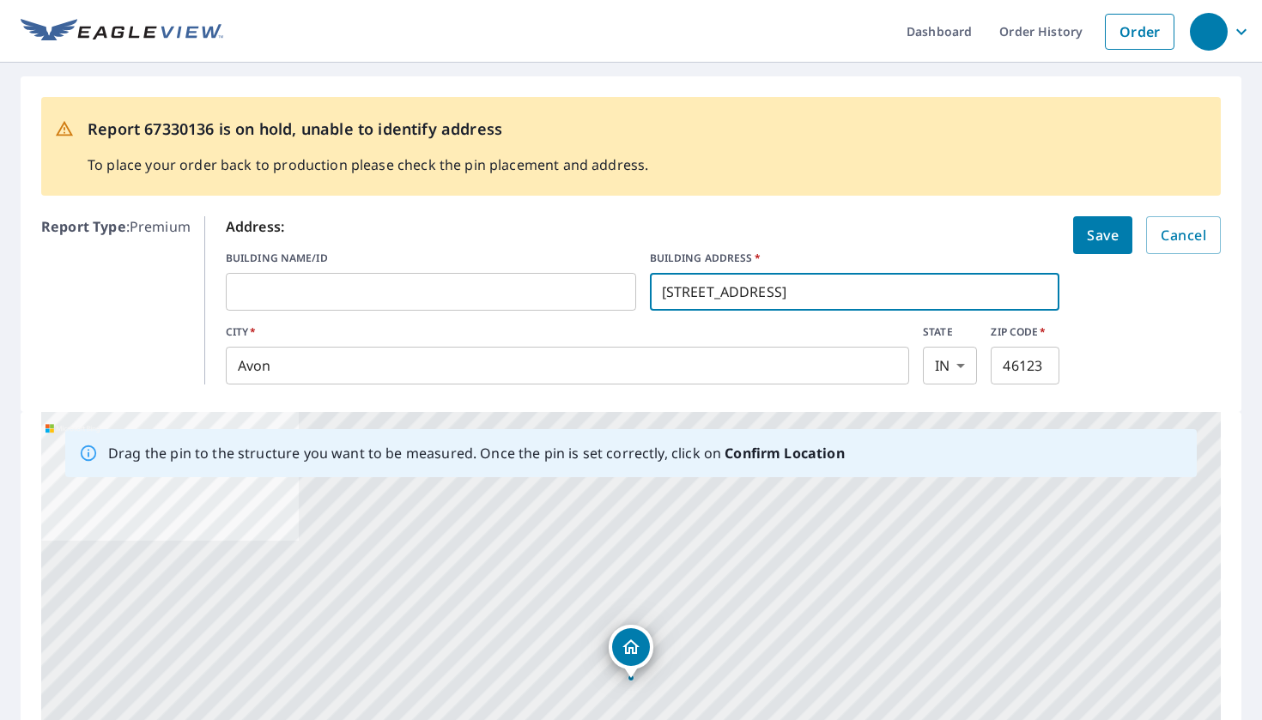
click at [834, 290] on input "[STREET_ADDRESS]" at bounding box center [855, 292] width 410 height 48
type input "[STREET_ADDRESS]"
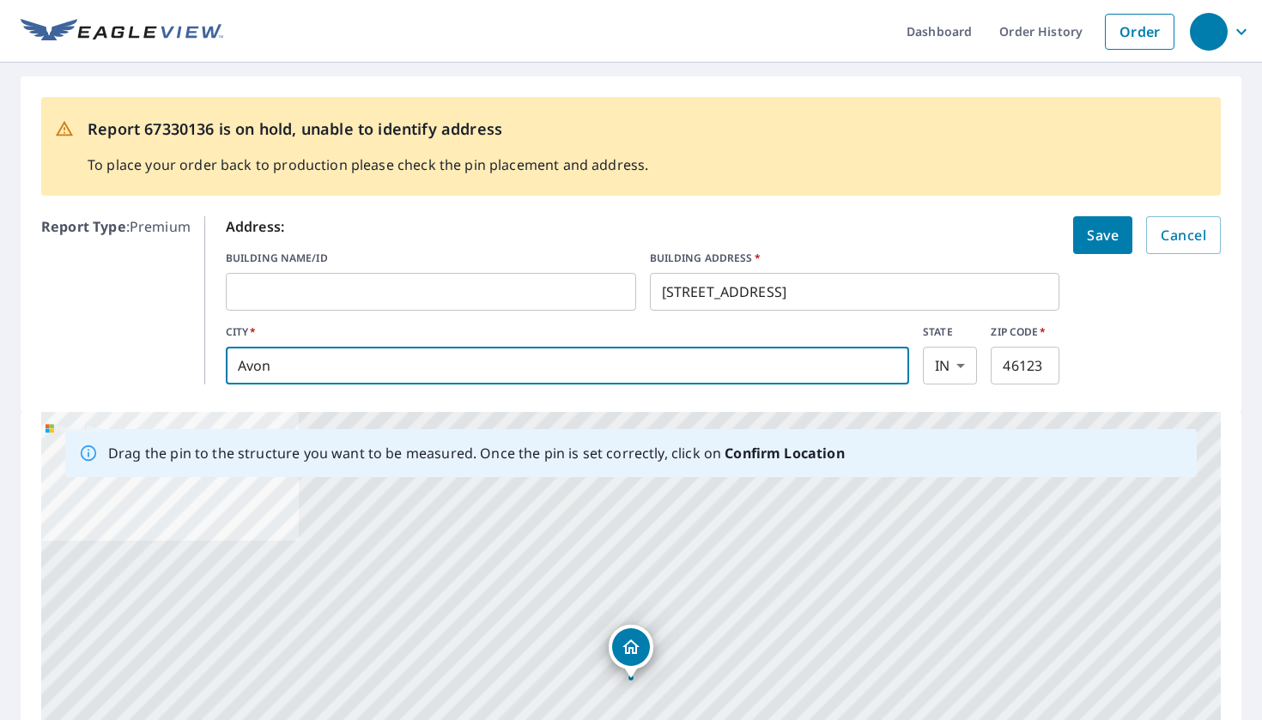
drag, startPoint x: 302, startPoint y: 366, endPoint x: 143, endPoint y: 361, distance: 158.9
type input "[GEOGRAPHIC_DATA]"
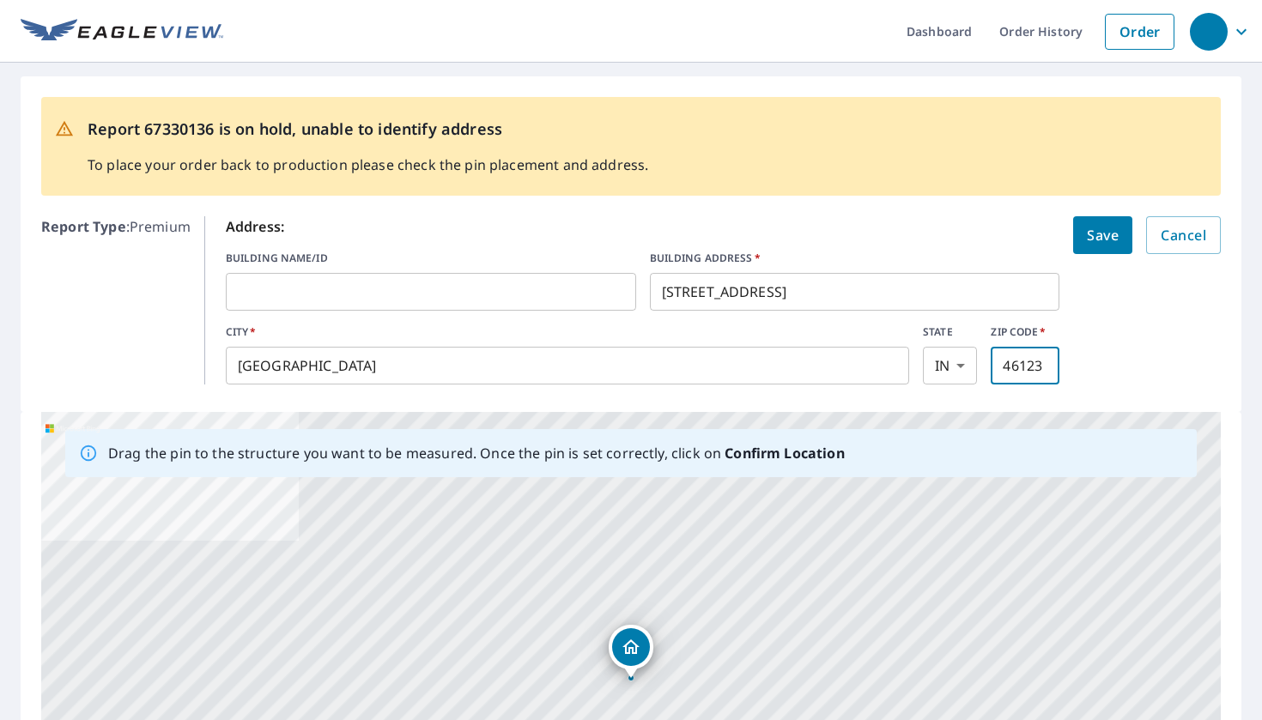
click at [1045, 367] on input "46123" at bounding box center [1025, 366] width 69 height 48
type input "46167"
click at [1093, 221] on button "Save" at bounding box center [1102, 235] width 59 height 38
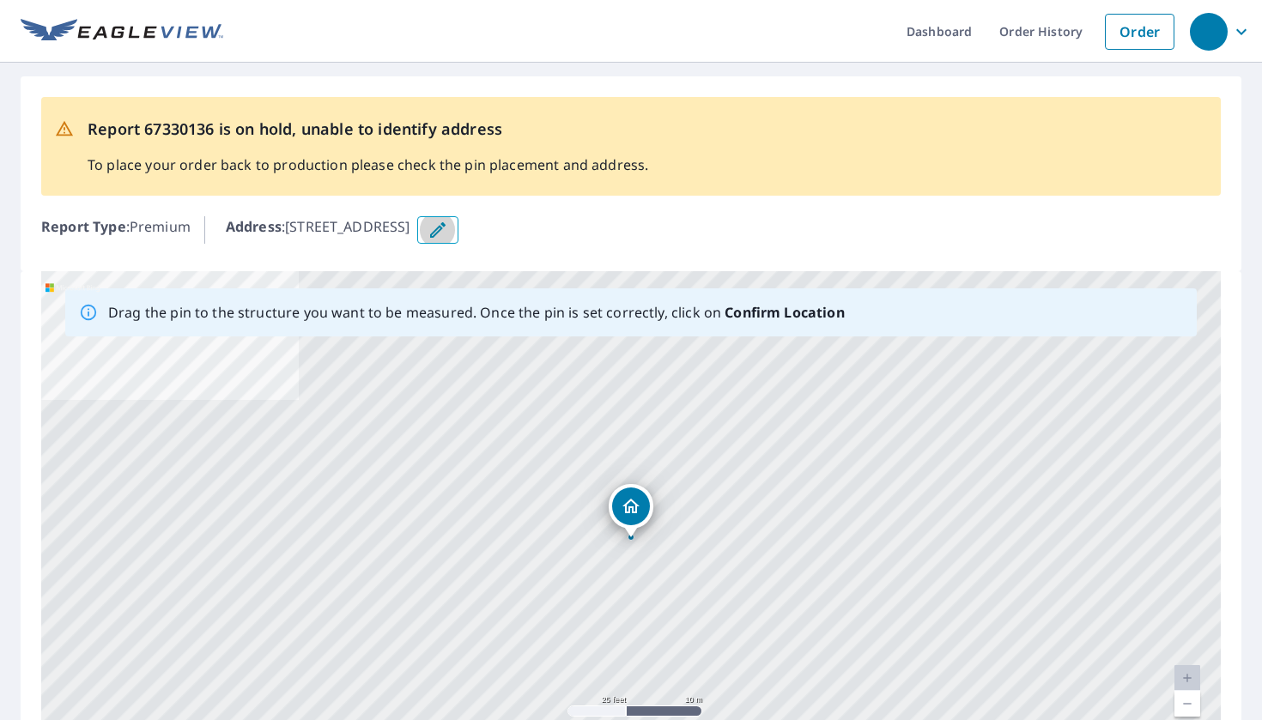
click at [458, 234] on button "button" at bounding box center [437, 229] width 41 height 27
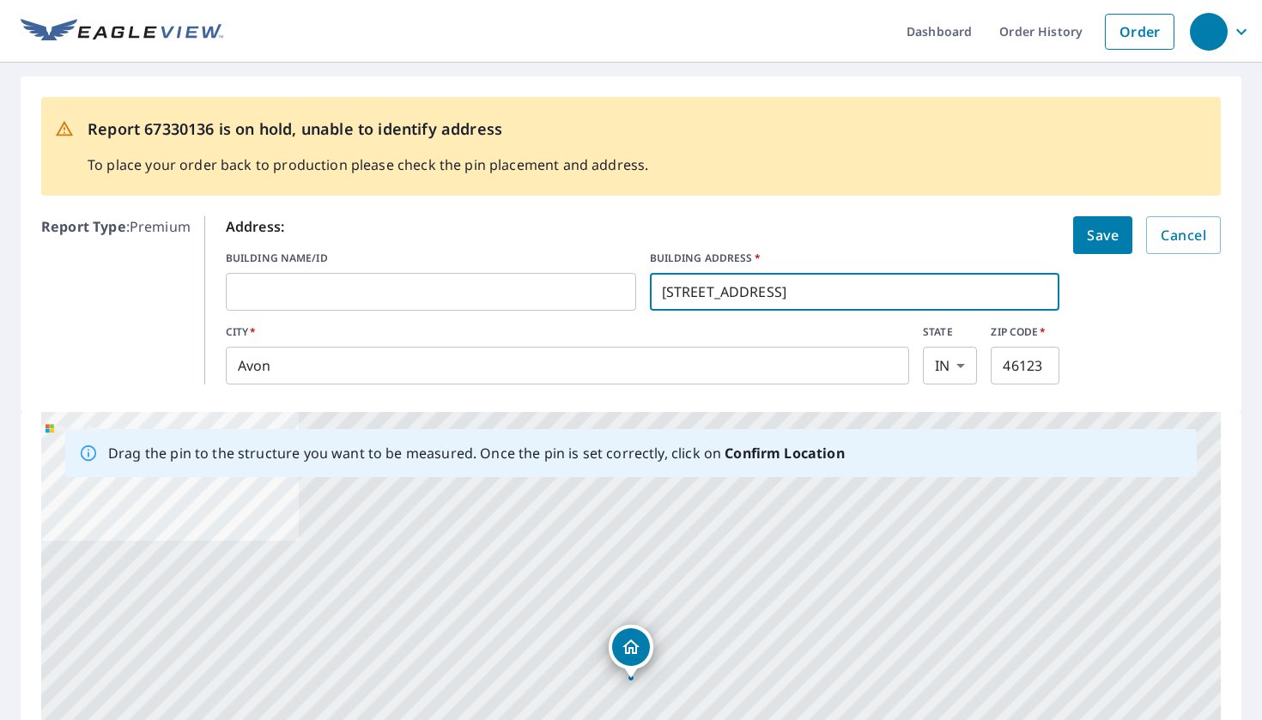
click at [852, 298] on input "[STREET_ADDRESS]" at bounding box center [855, 292] width 410 height 48
type input "[STREET_ADDRESS]"
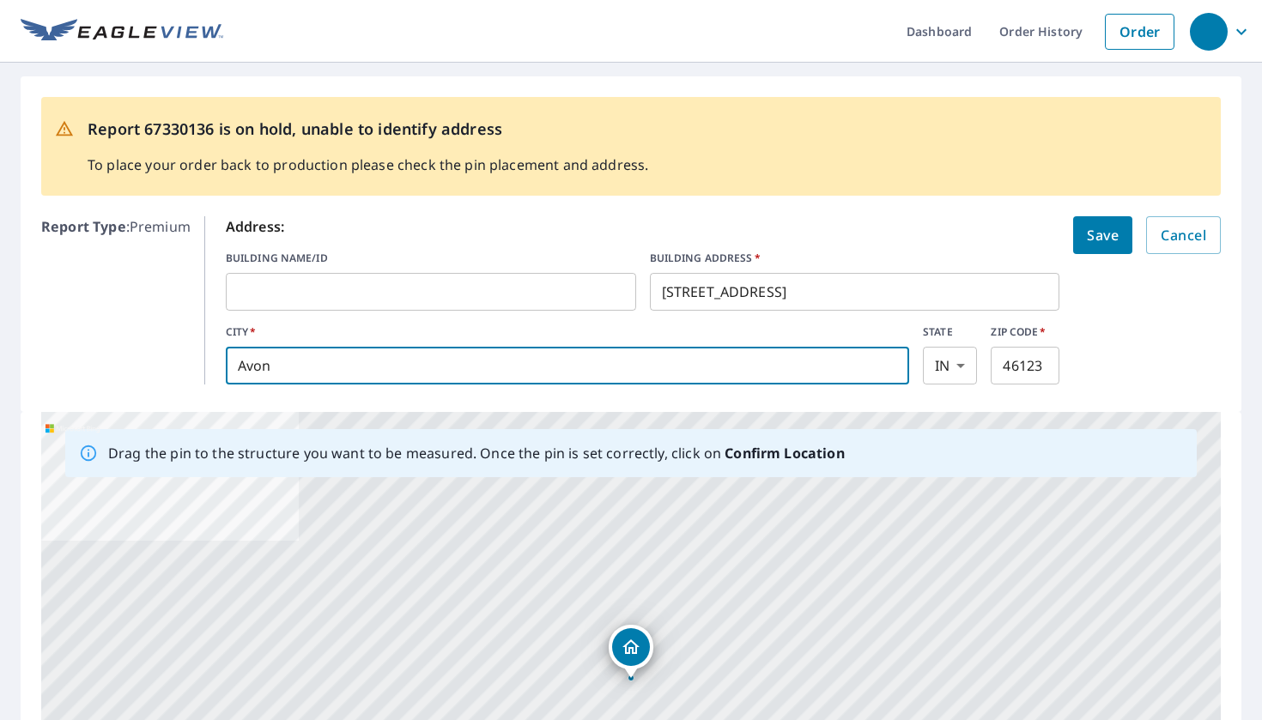
drag, startPoint x: 300, startPoint y: 373, endPoint x: 169, endPoint y: 373, distance: 130.5
type input "[GEOGRAPHIC_DATA]"
click at [1047, 358] on input "46123" at bounding box center [1025, 366] width 69 height 48
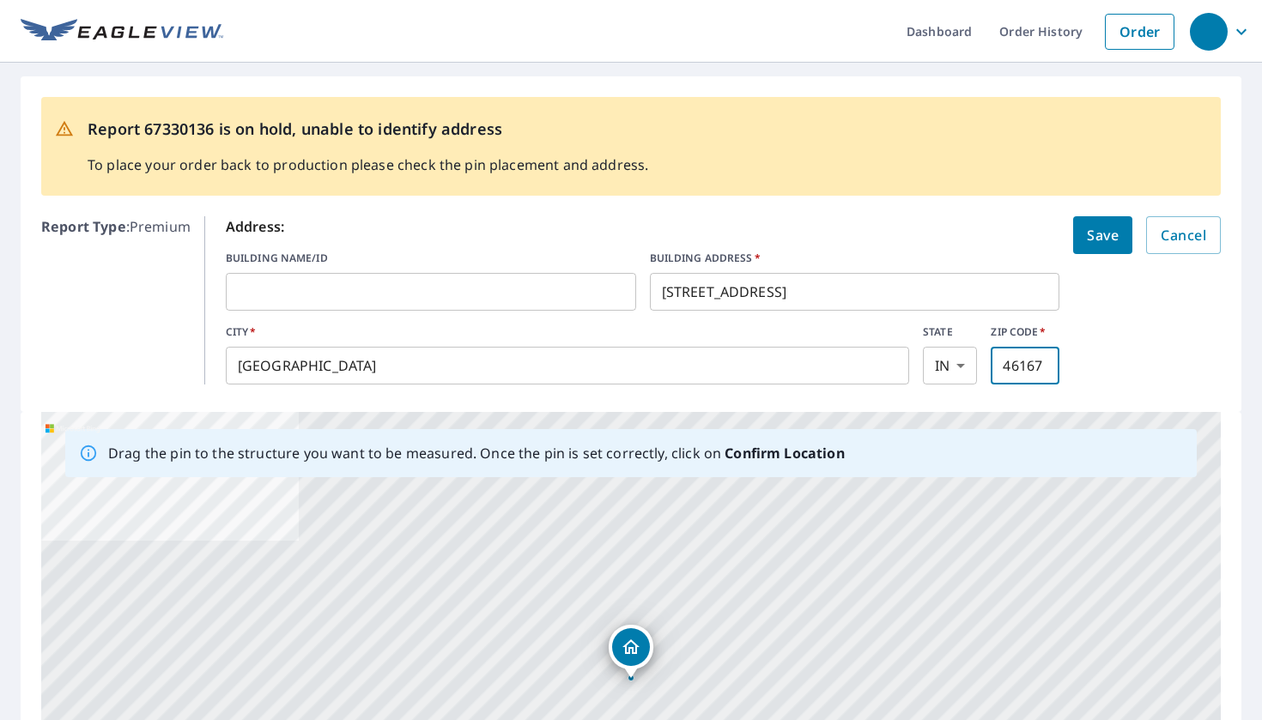
type input "46167"
click at [1102, 231] on span "Save" at bounding box center [1103, 235] width 32 height 24
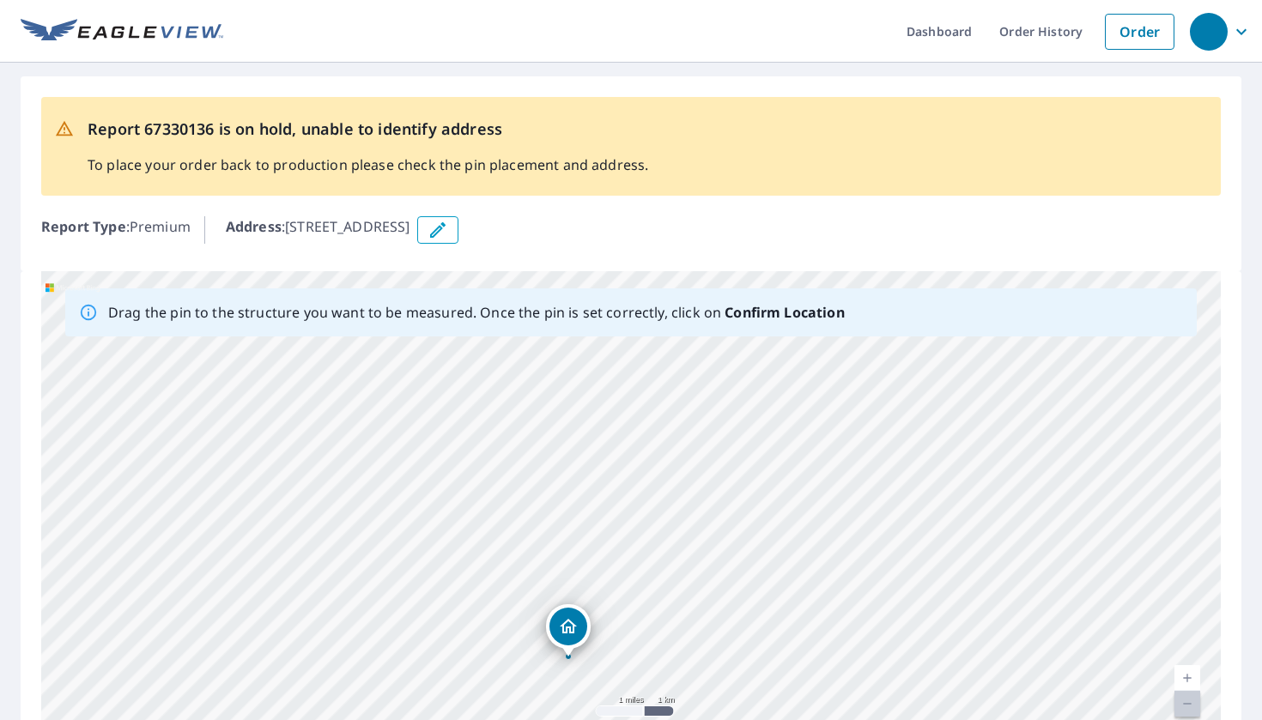
drag, startPoint x: 624, startPoint y: 443, endPoint x: 658, endPoint y: 573, distance: 134.7
click at [658, 573] on div "[STREET_ADDRESS]" at bounding box center [630, 540] width 1179 height 538
drag, startPoint x: 568, startPoint y: 627, endPoint x: 392, endPoint y: 408, distance: 281.5
drag, startPoint x: 464, startPoint y: 380, endPoint x: 497, endPoint y: 560, distance: 182.5
click at [497, 561] on div "[STREET_ADDRESS]" at bounding box center [630, 540] width 1179 height 538
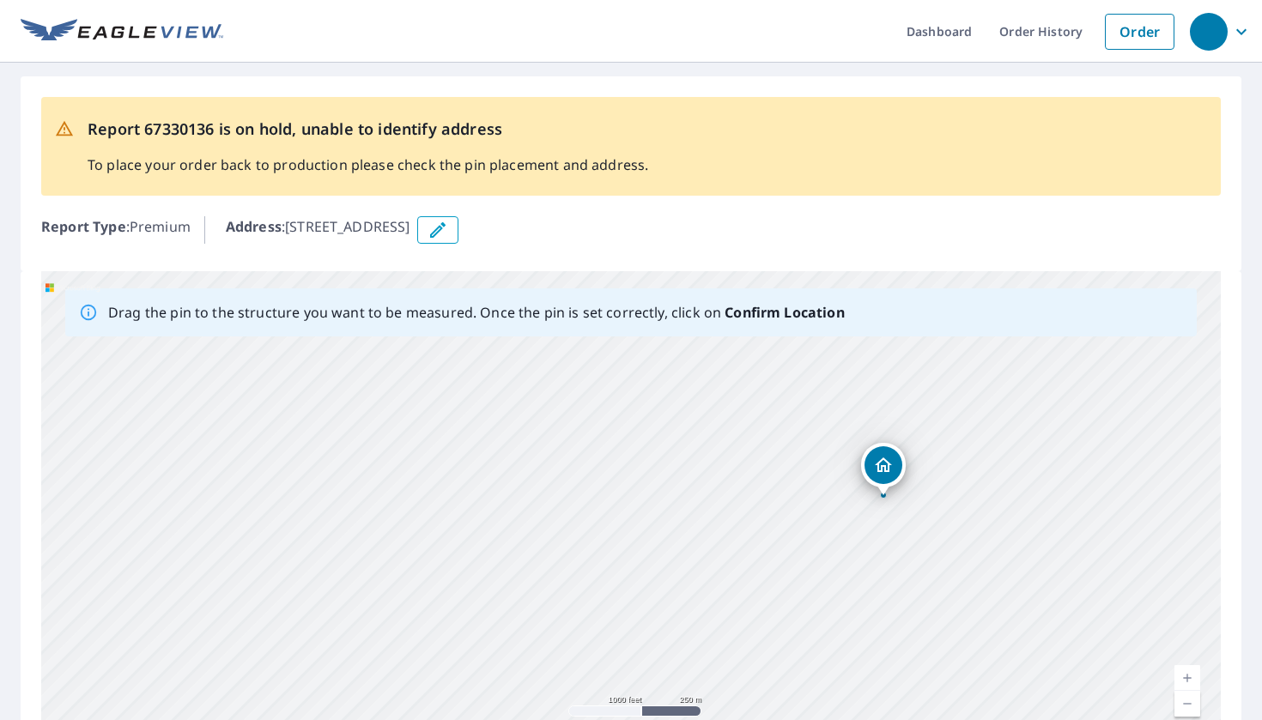
drag, startPoint x: 391, startPoint y: 532, endPoint x: 670, endPoint y: 561, distance: 281.3
click at [669, 560] on div "[STREET_ADDRESS]" at bounding box center [630, 540] width 1179 height 538
drag, startPoint x: 889, startPoint y: 465, endPoint x: 398, endPoint y: 495, distance: 491.9
click at [398, 495] on div "[STREET_ADDRESS]" at bounding box center [630, 540] width 1179 height 538
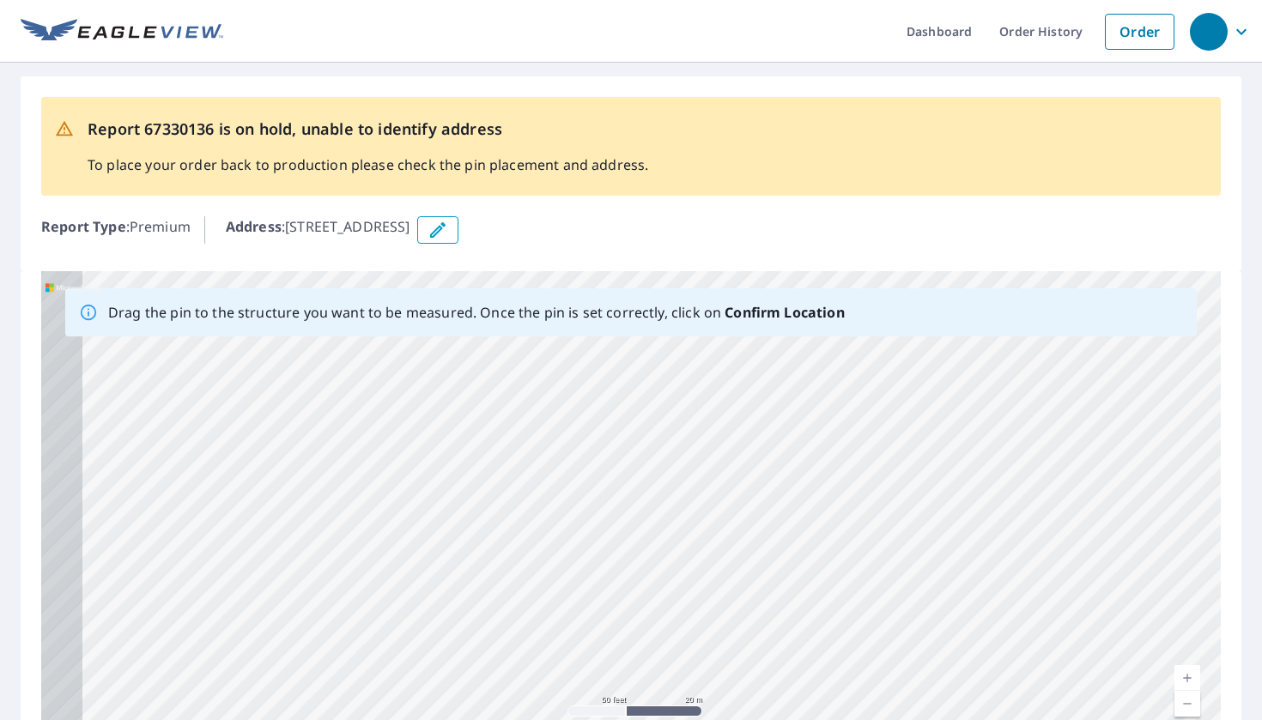
drag, startPoint x: 464, startPoint y: 589, endPoint x: 877, endPoint y: 387, distance: 459.5
click at [876, 388] on div "[STREET_ADDRESS]" at bounding box center [630, 540] width 1179 height 538
drag, startPoint x: 688, startPoint y: 580, endPoint x: 833, endPoint y: 385, distance: 243.6
click at [833, 385] on div "[STREET_ADDRESS]" at bounding box center [630, 540] width 1179 height 538
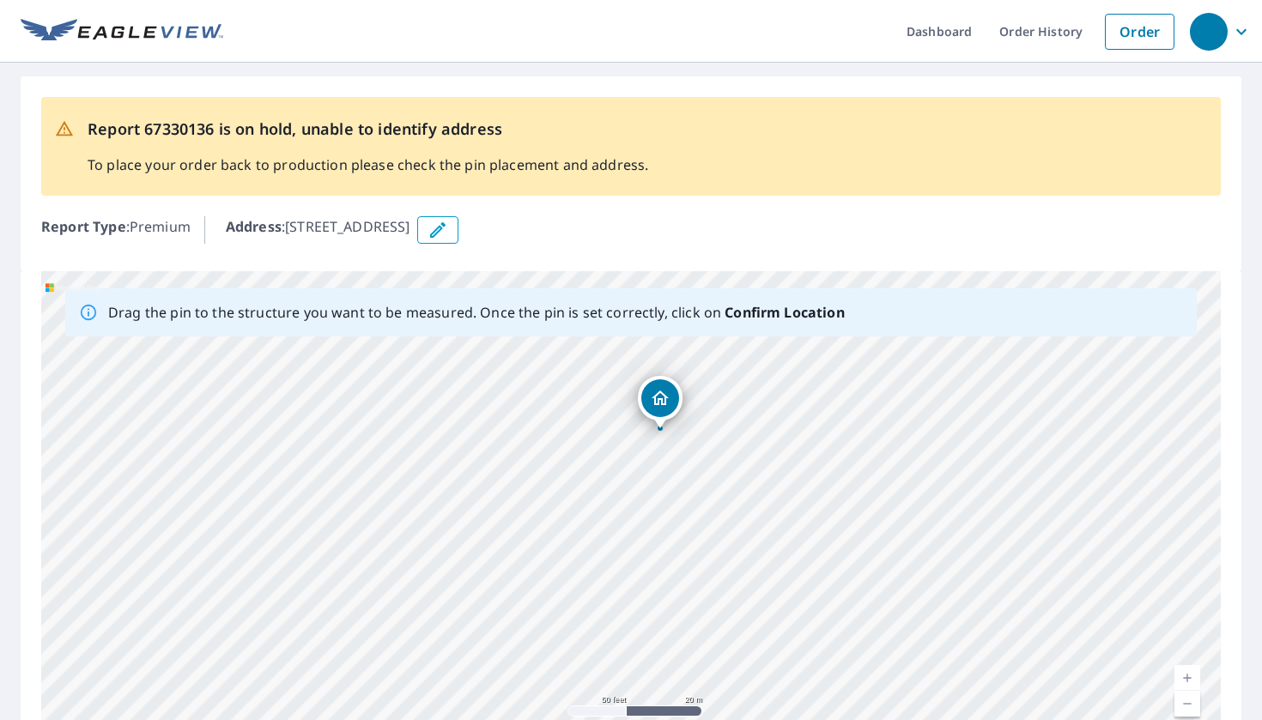
drag, startPoint x: 678, startPoint y: 432, endPoint x: 663, endPoint y: 394, distance: 40.8
click at [663, 394] on div "[STREET_ADDRESS]" at bounding box center [630, 540] width 1179 height 538
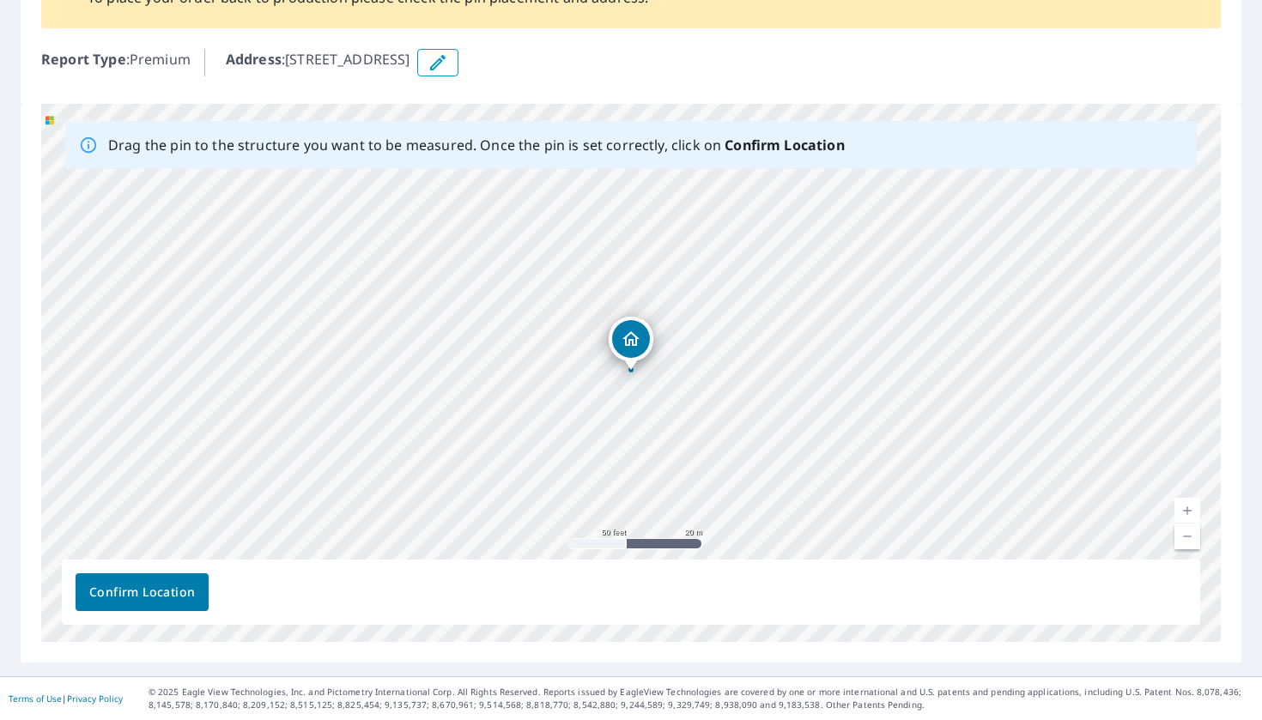
scroll to position [167, 0]
click at [168, 589] on span "Confirm Location" at bounding box center [142, 592] width 106 height 21
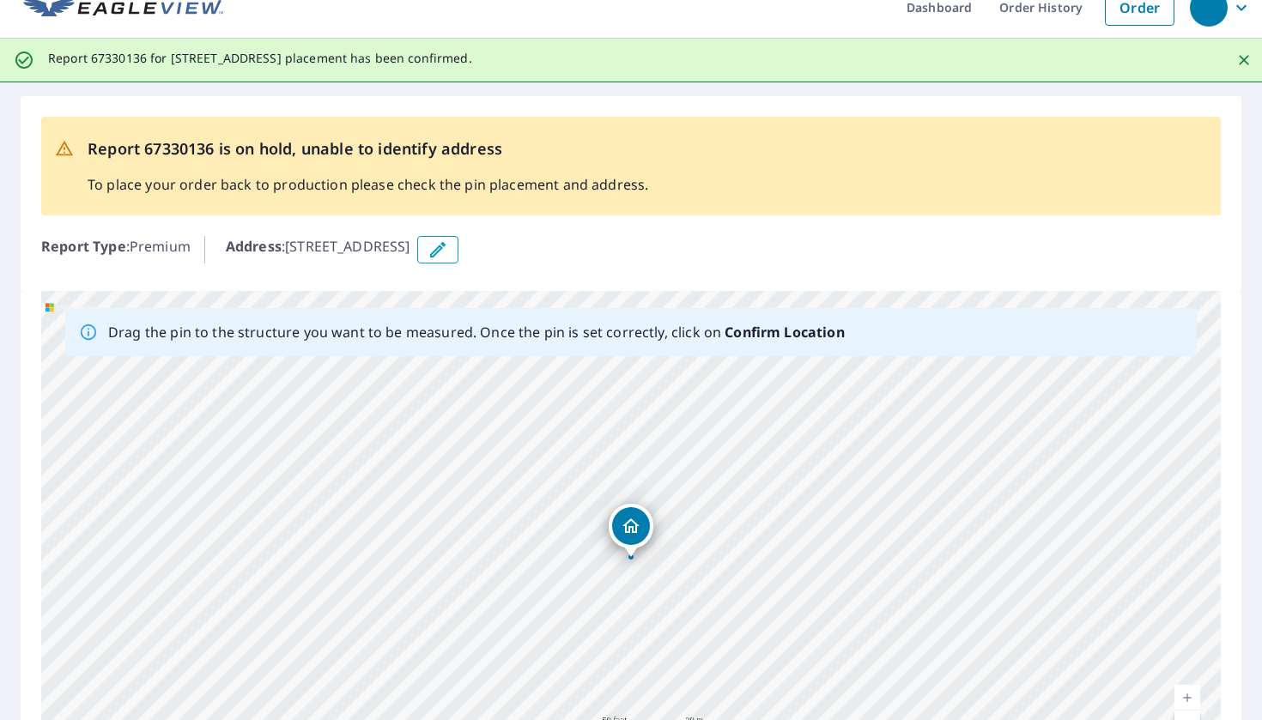
scroll to position [0, 0]
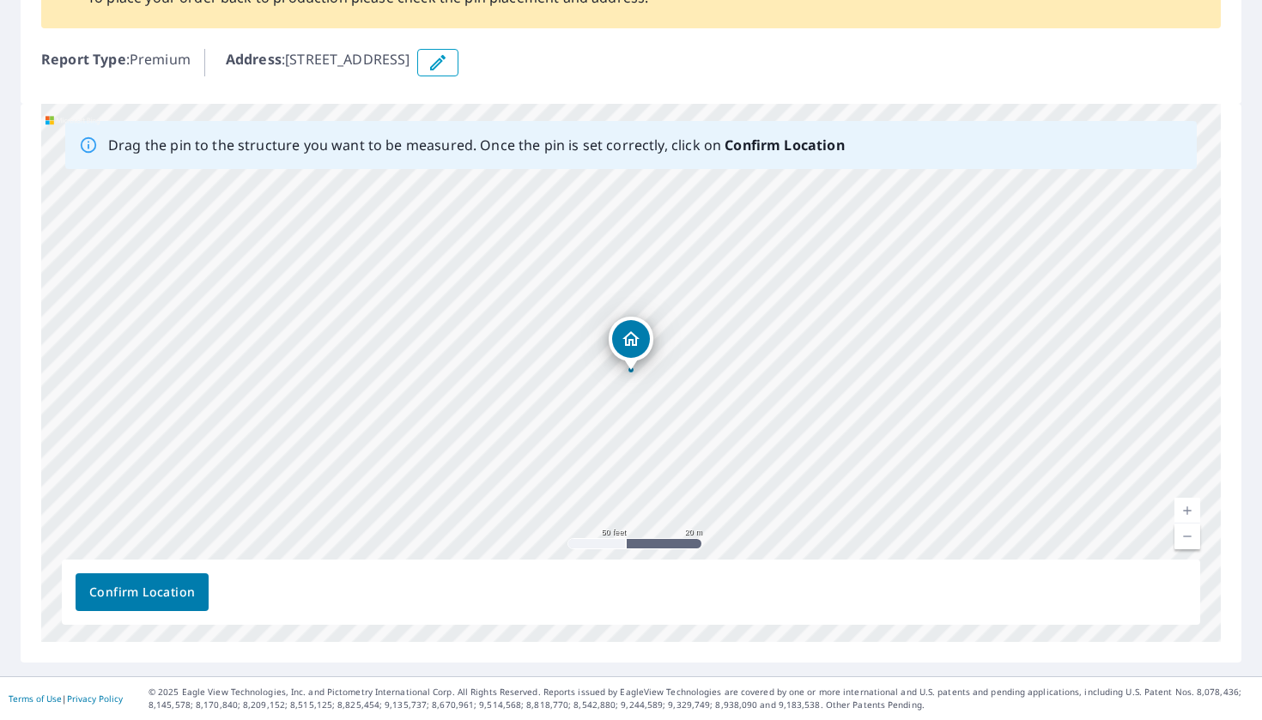
click at [125, 587] on span "Confirm Location" at bounding box center [142, 592] width 106 height 21
click at [167, 594] on span "Confirm Location" at bounding box center [142, 592] width 106 height 21
